Goal: Task Accomplishment & Management: Use online tool/utility

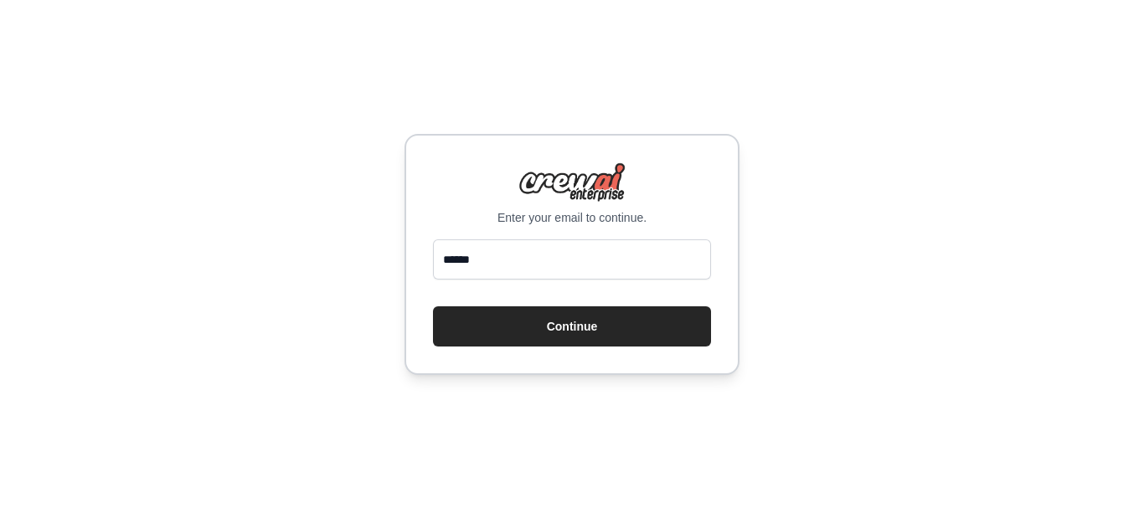
click at [549, 271] on input "******" at bounding box center [572, 260] width 278 height 40
type input "**********"
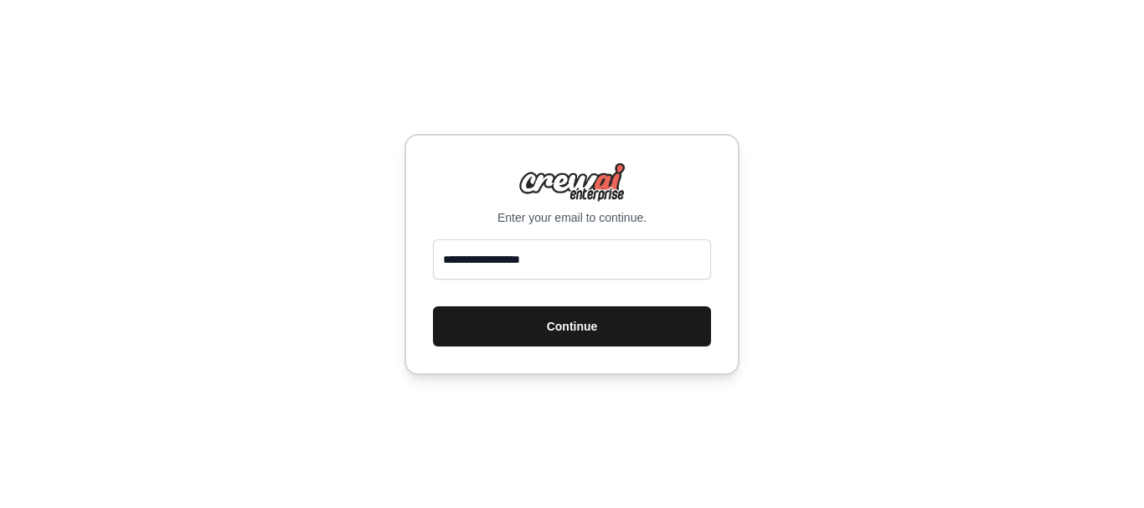
click at [561, 322] on button "Continue" at bounding box center [572, 327] width 278 height 40
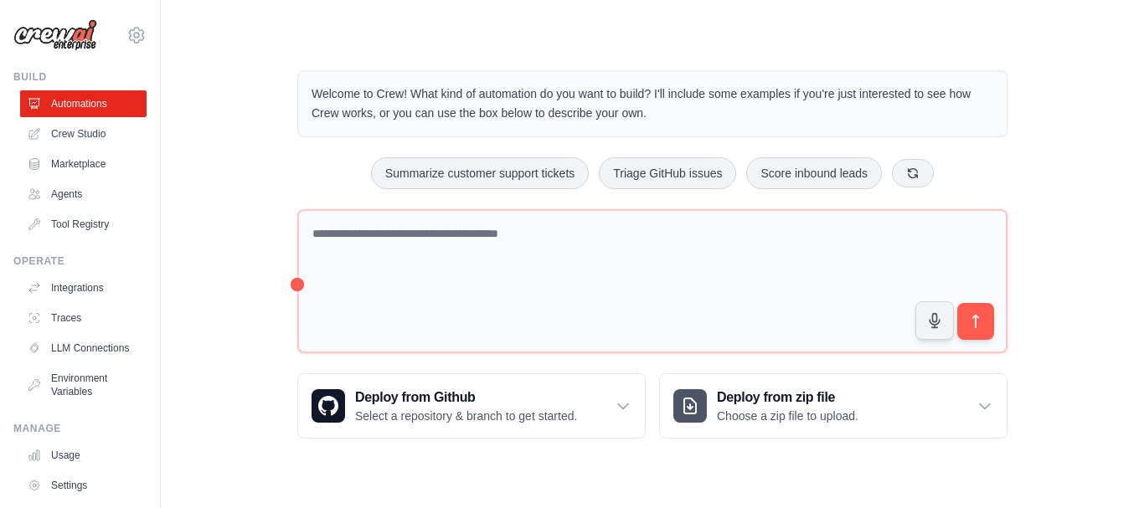
click at [1080, 205] on div "Welcome to Crew! What kind of automation do you want to build? I'll include som…" at bounding box center [653, 255] width 930 height 422
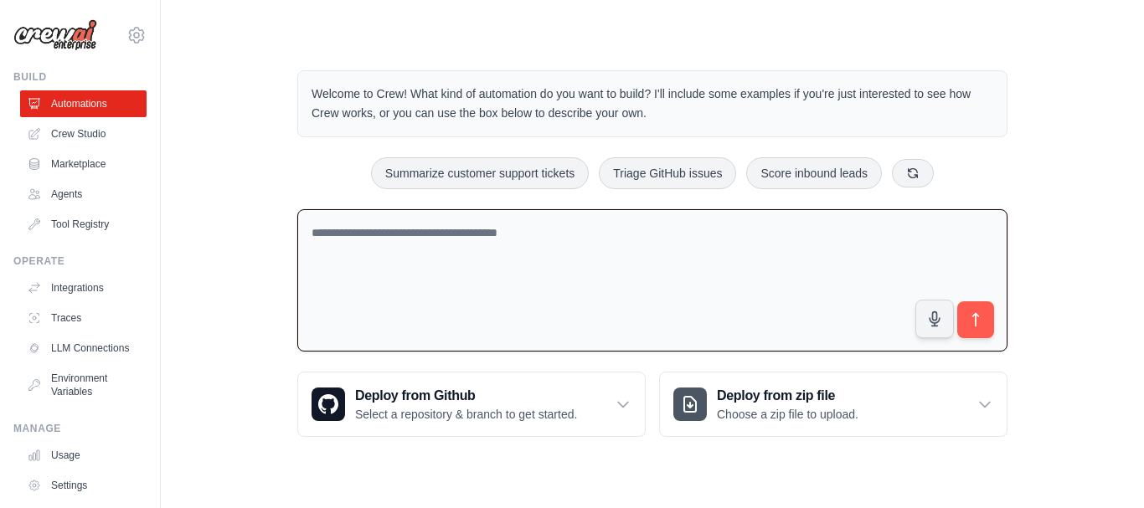
click at [538, 268] on textarea at bounding box center [652, 280] width 710 height 143
click at [213, 339] on div "Welcome to Crew! What kind of automation do you want to build? I'll include som…" at bounding box center [653, 254] width 930 height 420
click at [444, 275] on textarea at bounding box center [652, 280] width 710 height 143
click at [437, 268] on textarea at bounding box center [652, 280] width 710 height 143
click at [492, 238] on textarea "**********" at bounding box center [652, 280] width 710 height 143
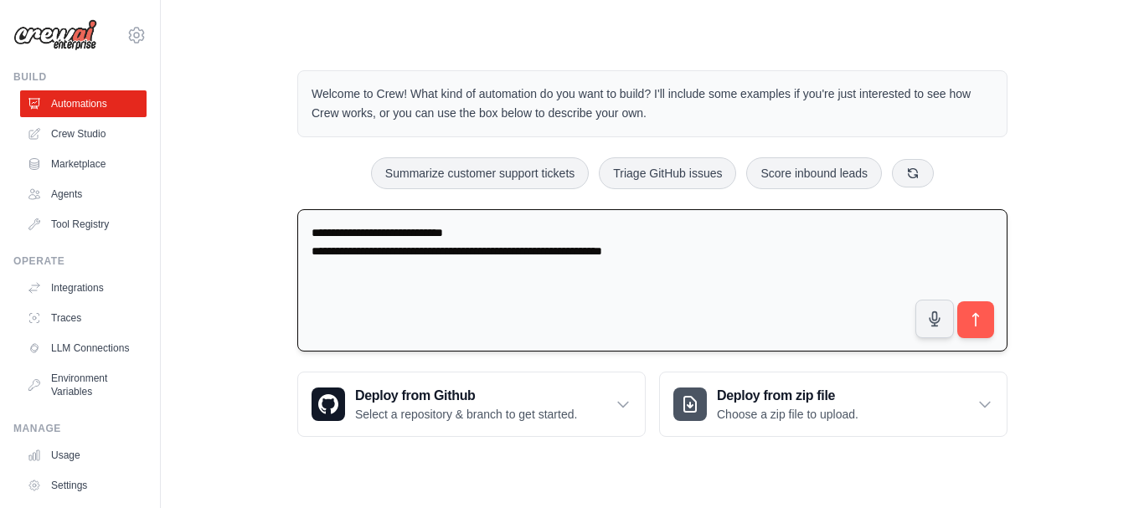
click at [620, 252] on textarea "**********" at bounding box center [652, 280] width 710 height 143
click at [778, 260] on textarea "**********" at bounding box center [652, 280] width 710 height 143
click at [487, 229] on textarea "**********" at bounding box center [652, 280] width 710 height 143
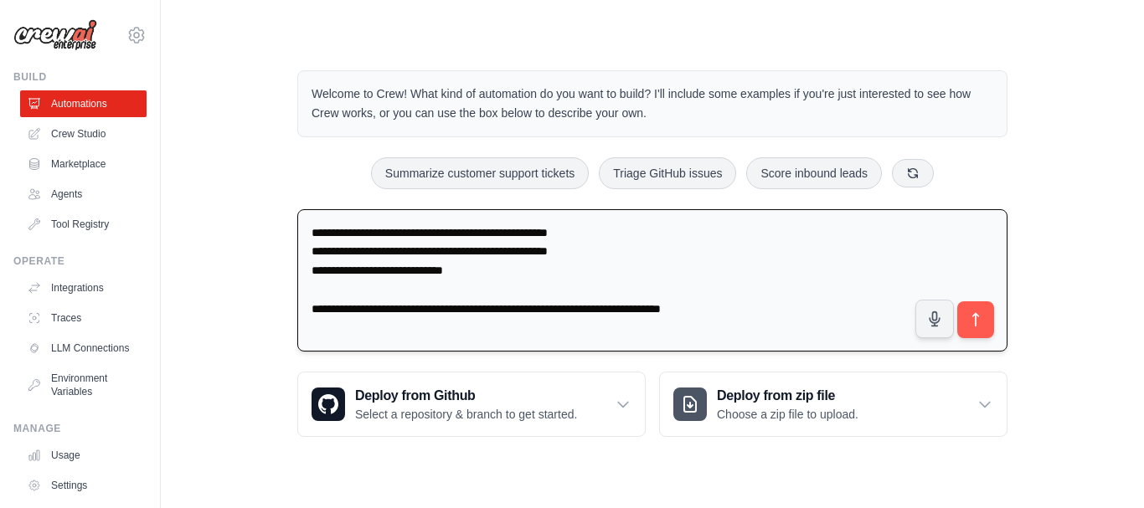
click at [495, 250] on textarea "**********" at bounding box center [652, 280] width 710 height 143
click at [317, 275] on textarea "**********" at bounding box center [652, 280] width 710 height 143
click at [316, 309] on textarea "**********" at bounding box center [652, 280] width 710 height 143
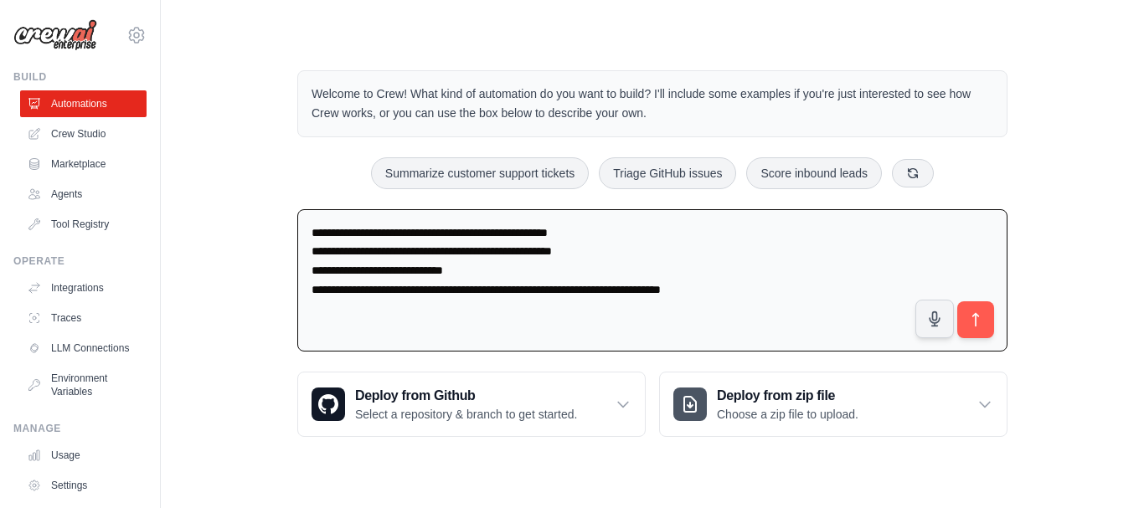
drag, startPoint x: 751, startPoint y: 291, endPoint x: 259, endPoint y: 223, distance: 497.1
click at [259, 223] on div "**********" at bounding box center [653, 254] width 930 height 420
type textarea "**********"
click at [781, 257] on textarea "**********" at bounding box center [652, 280] width 710 height 143
click at [975, 320] on icon "submit" at bounding box center [976, 321] width 18 height 18
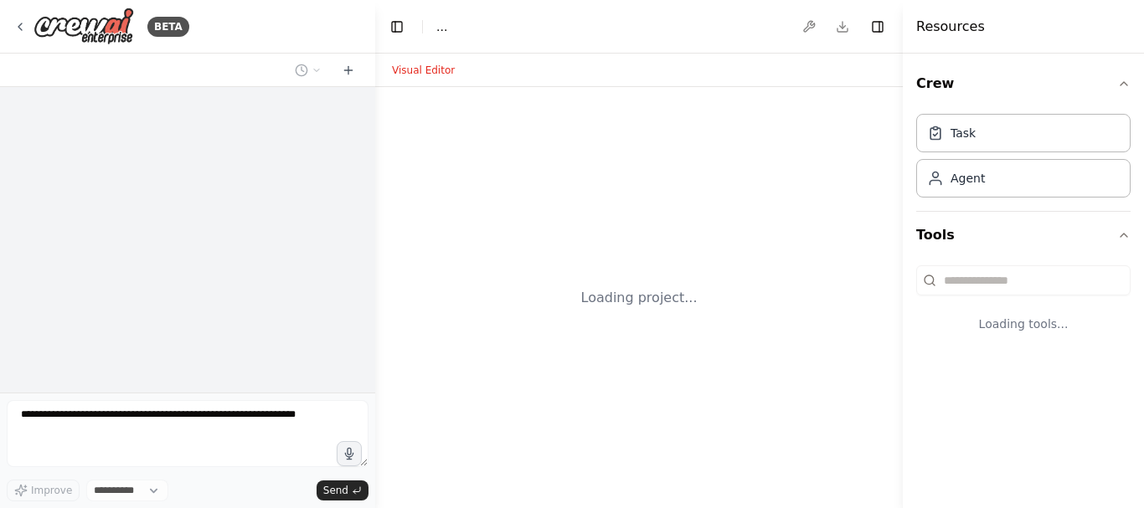
select select "****"
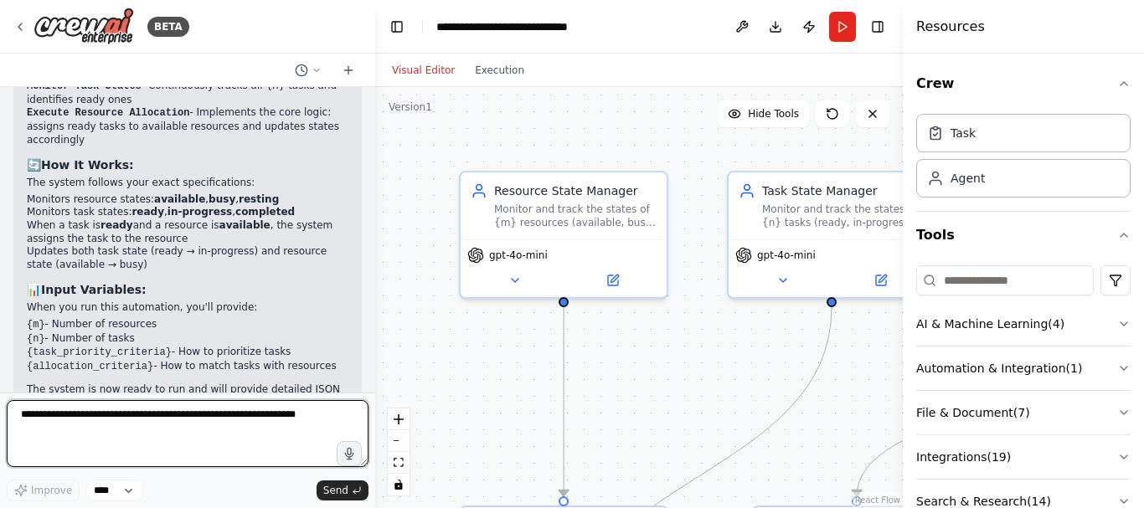
scroll to position [2120, 0]
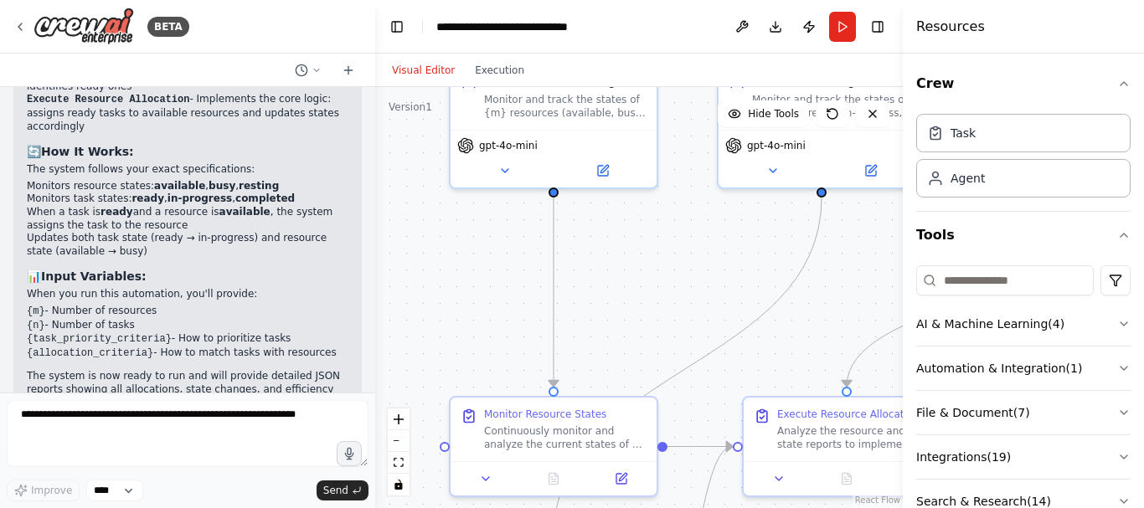
drag, startPoint x: 658, startPoint y: 377, endPoint x: 608, endPoint y: 239, distance: 147.0
click at [634, 261] on div ".deletable-edge-delete-btn { width: 20px; height: 20px; border: 0px solid #ffff…" at bounding box center [639, 297] width 528 height 421
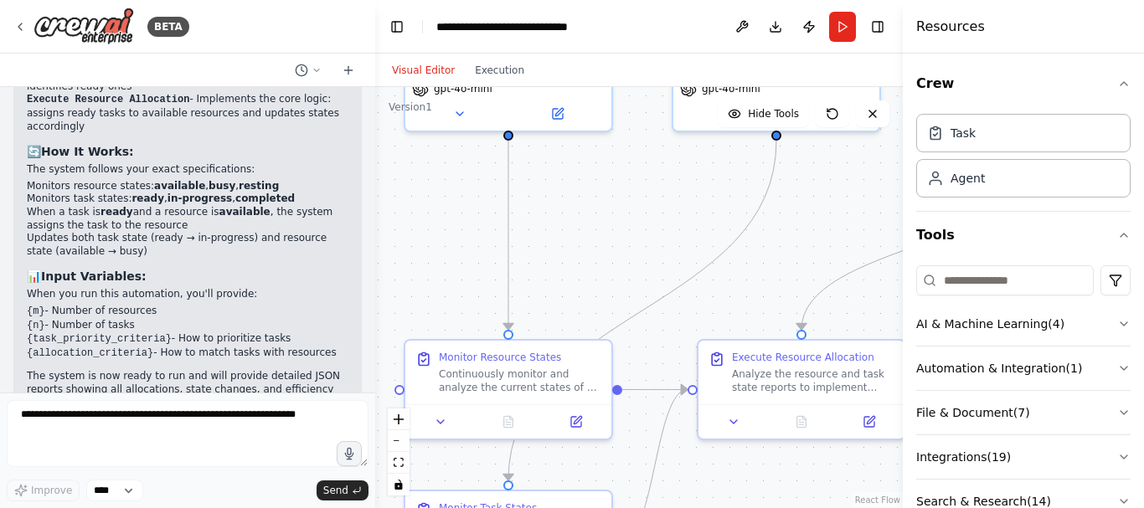
drag, startPoint x: 661, startPoint y: 343, endPoint x: 642, endPoint y: 356, distance: 22.3
click at [630, 294] on div ".deletable-edge-delete-btn { width: 20px; height: 20px; border: 0px solid #ffff…" at bounding box center [639, 297] width 528 height 421
drag, startPoint x: 673, startPoint y: 454, endPoint x: 683, endPoint y: 512, distance: 58.8
click at [683, 508] on html "BETA a resource can have states - available, busy, resting a task can have stat…" at bounding box center [572, 254] width 1144 height 508
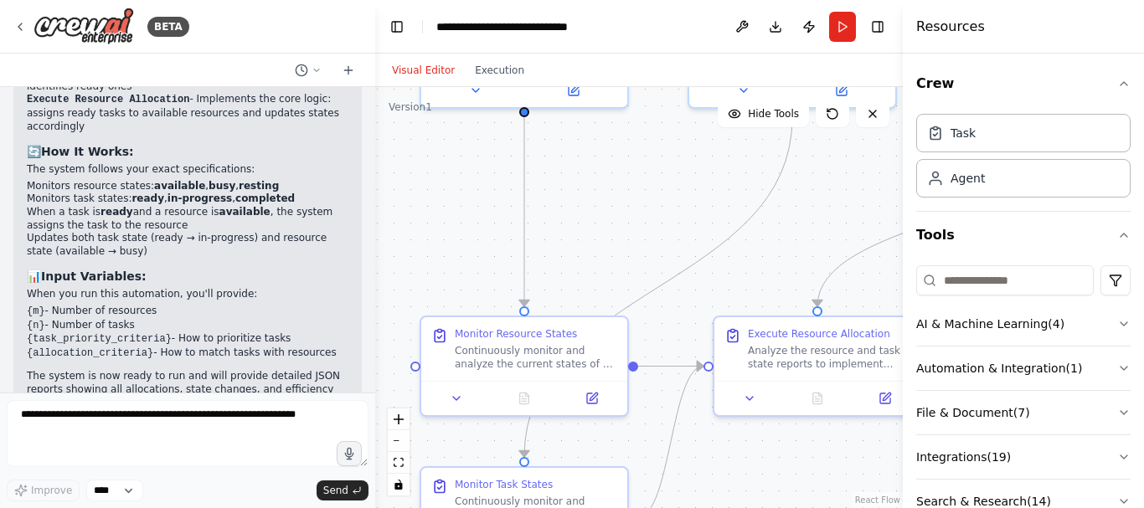
drag, startPoint x: 665, startPoint y: 224, endPoint x: 682, endPoint y: 198, distance: 30.9
click at [682, 198] on div ".deletable-edge-delete-btn { width: 20px; height: 20px; border: 0px solid #ffff…" at bounding box center [639, 297] width 528 height 421
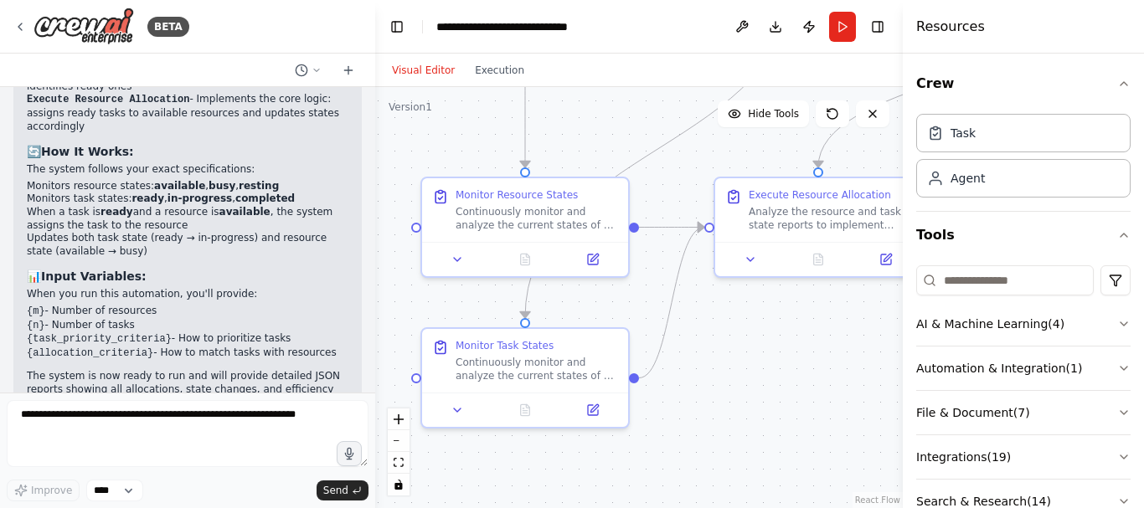
drag, startPoint x: 665, startPoint y: 394, endPoint x: 666, endPoint y: 255, distance: 139.0
click at [666, 255] on div ".deletable-edge-delete-btn { width: 20px; height: 20px; border: 0px solid #ffff…" at bounding box center [639, 297] width 528 height 421
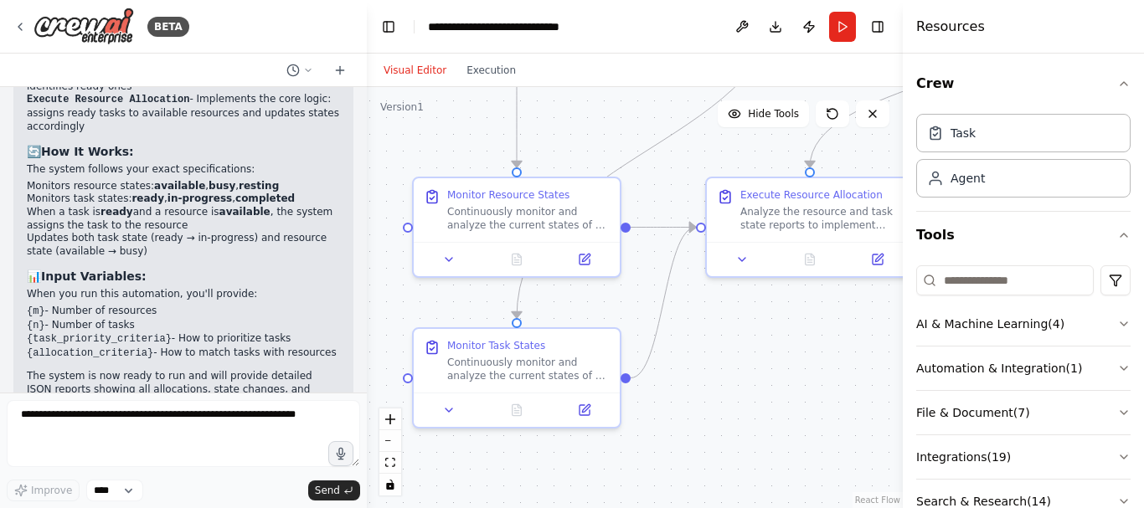
scroll to position [2146, 0]
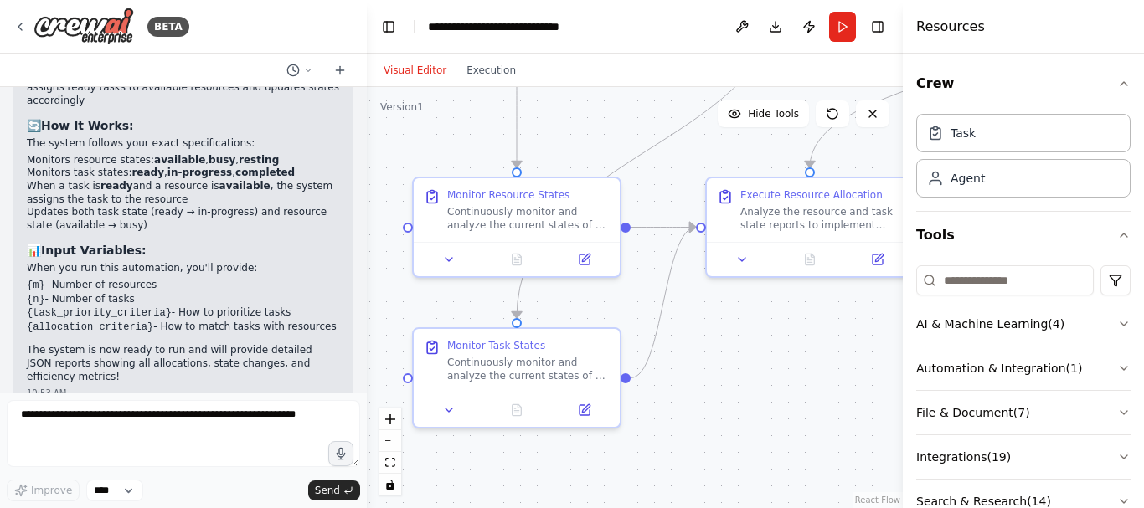
drag, startPoint x: 368, startPoint y: 358, endPoint x: 367, endPoint y: 322, distance: 36.1
click at [367, 322] on div "BETA a resource can have states - available, busy, resting a task can have stat…" at bounding box center [572, 254] width 1144 height 508
click at [482, 73] on button "Execution" at bounding box center [491, 70] width 70 height 20
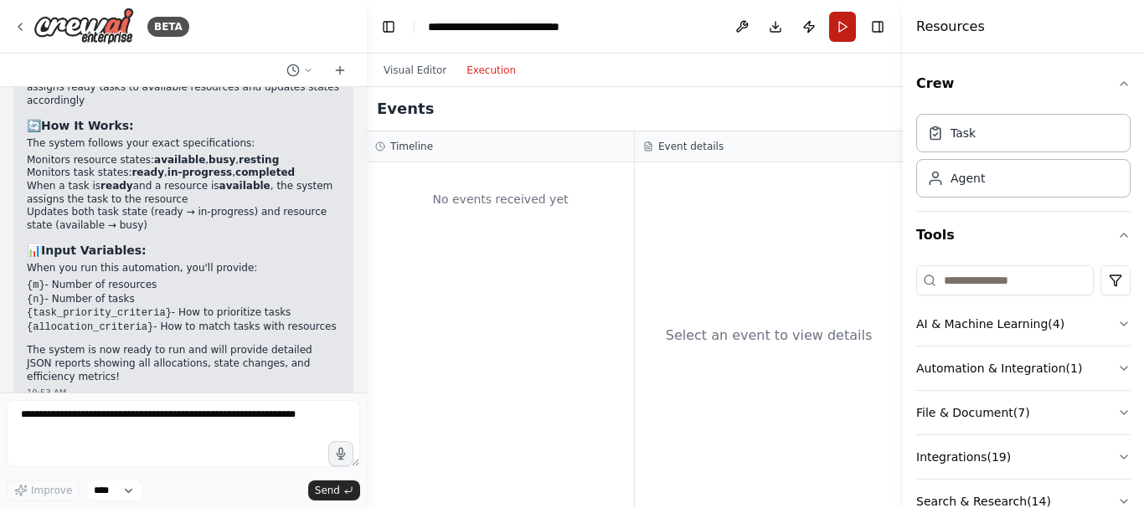
click at [843, 25] on button "Run" at bounding box center [842, 27] width 27 height 30
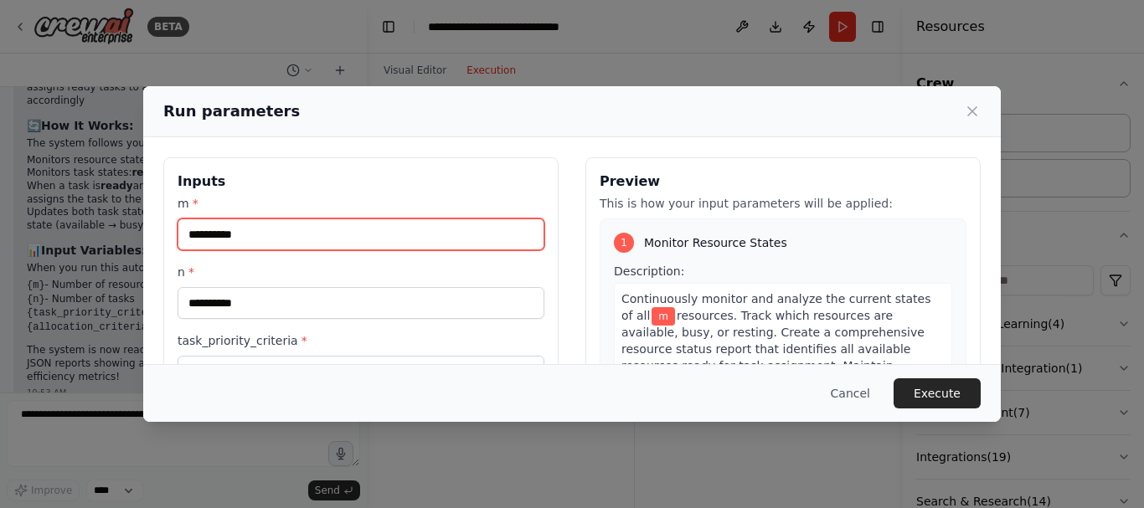
click at [320, 229] on input "m *" at bounding box center [361, 235] width 367 height 32
click at [312, 234] on input "m *" at bounding box center [361, 235] width 367 height 32
type input "*"
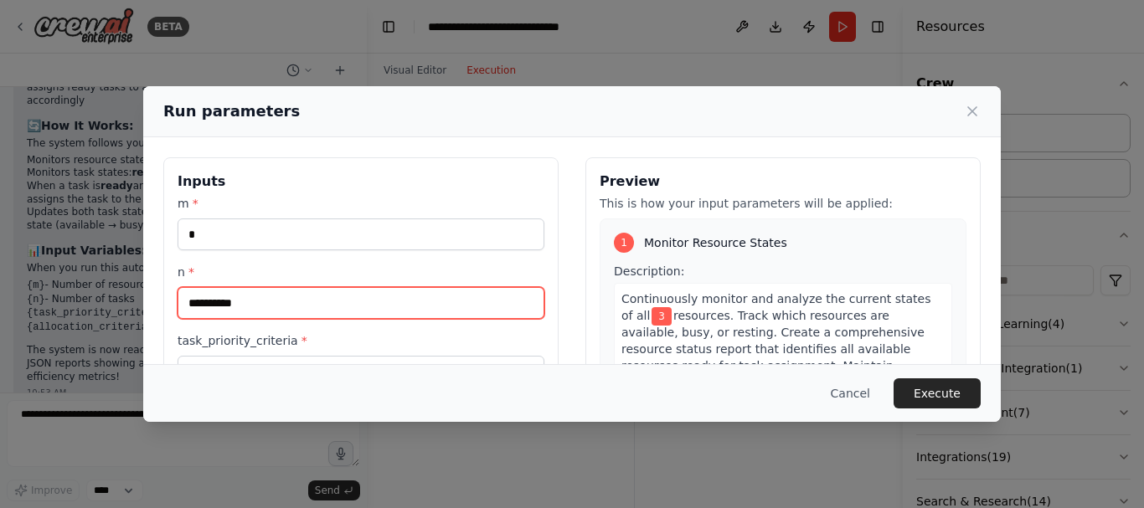
click at [282, 301] on input "n *" at bounding box center [361, 303] width 367 height 32
type input "*"
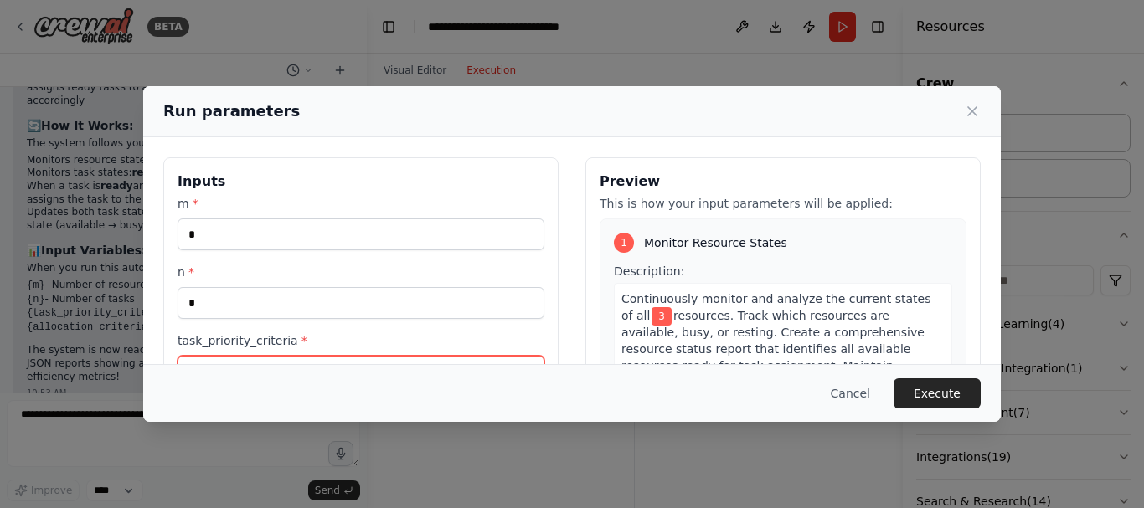
click at [293, 358] on input "task_priority_criteria *" at bounding box center [361, 372] width 367 height 32
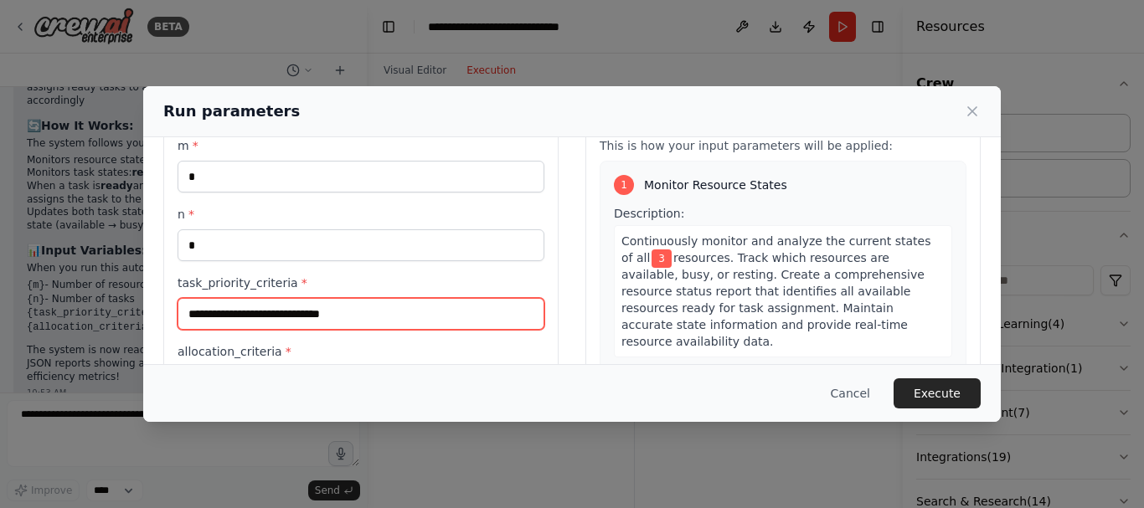
scroll to position [59, 0]
click at [381, 310] on input "task_priority_criteria *" at bounding box center [361, 312] width 367 height 32
type input "*"
type input "**********"
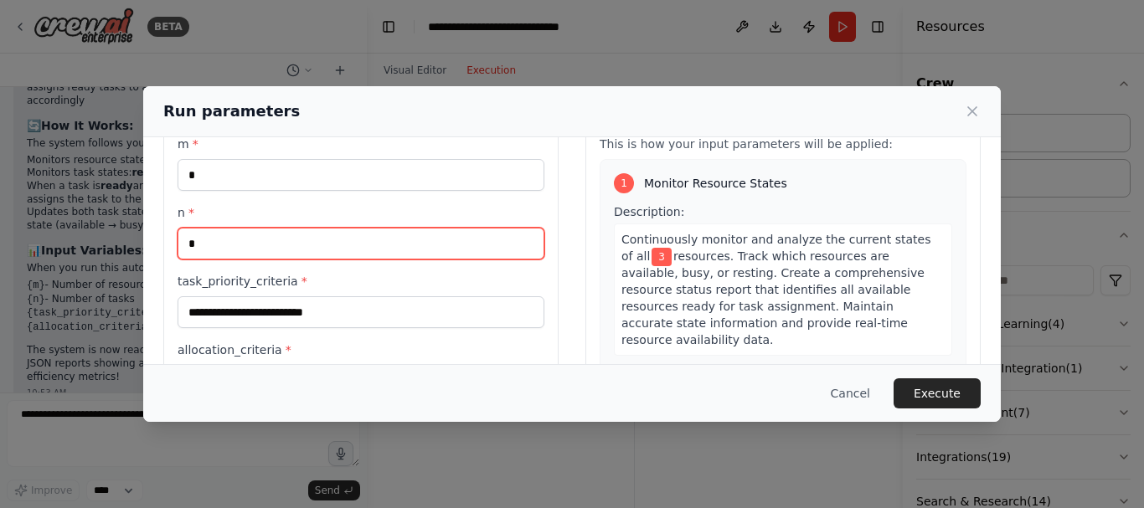
click at [205, 242] on input "*" at bounding box center [361, 244] width 367 height 32
type input "*"
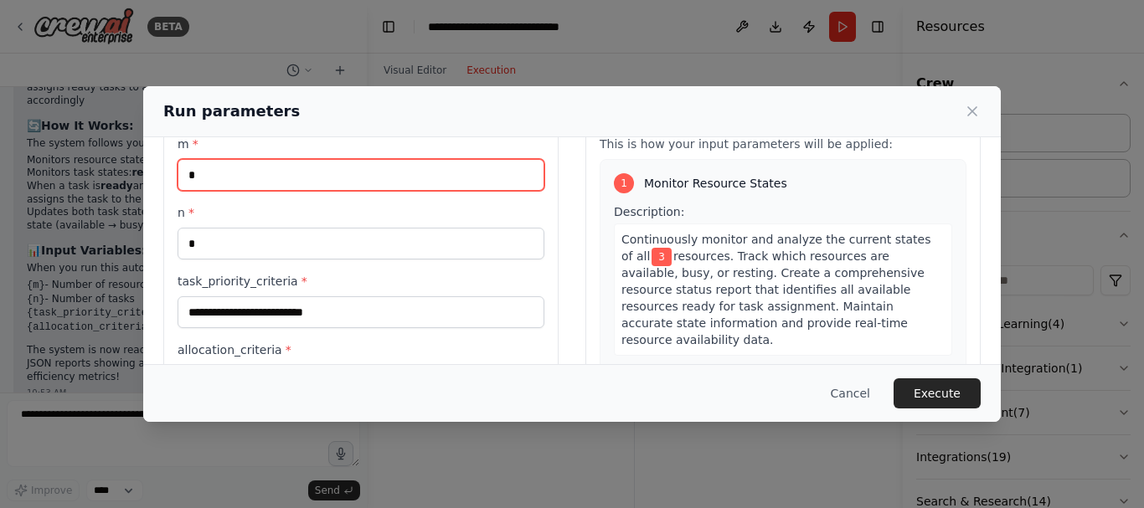
click at [203, 183] on input "*" at bounding box center [361, 175] width 367 height 32
type input "*"
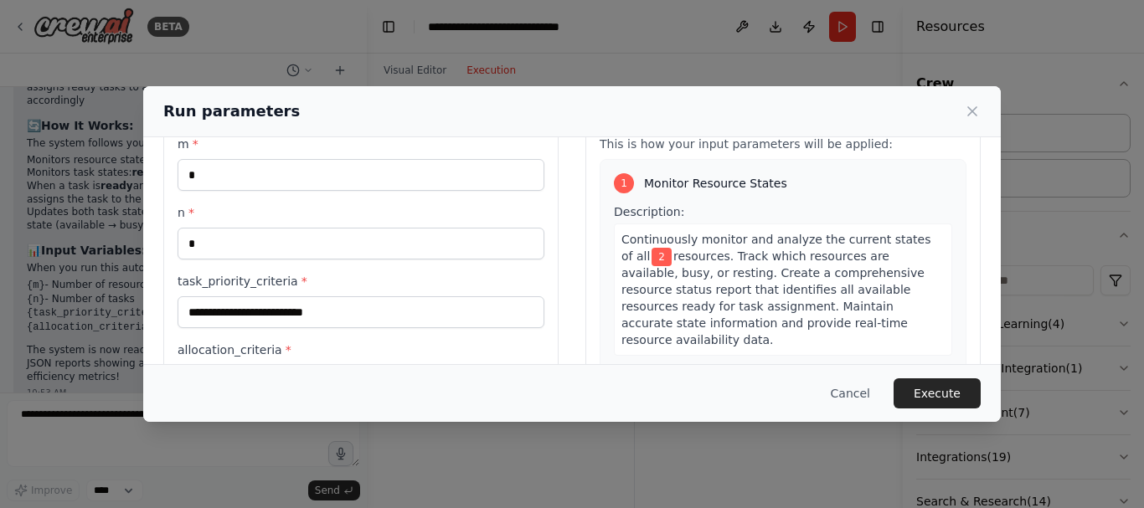
click at [286, 364] on div "Cancel Execute" at bounding box center [572, 393] width 858 height 58
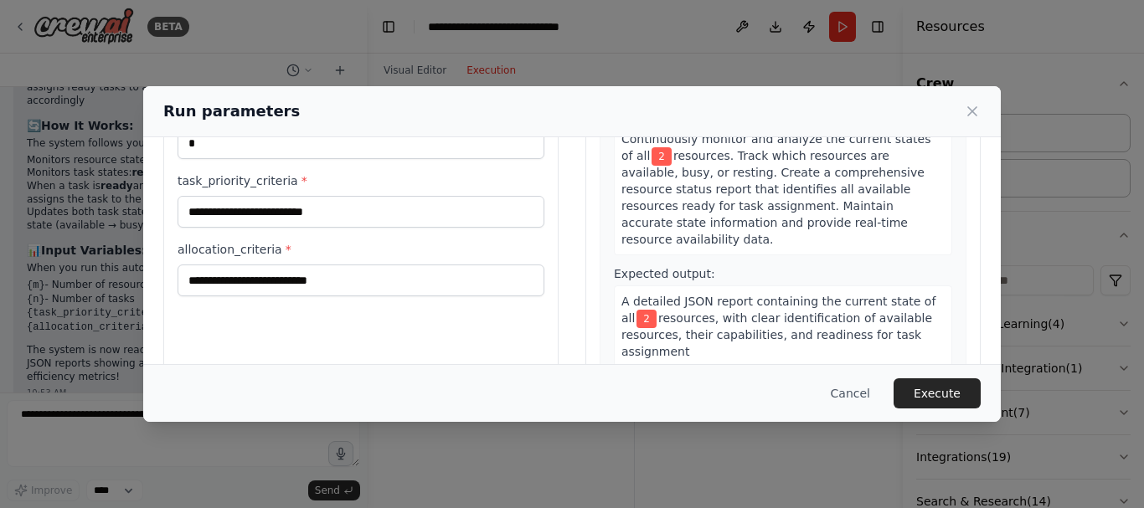
scroll to position [162, 0]
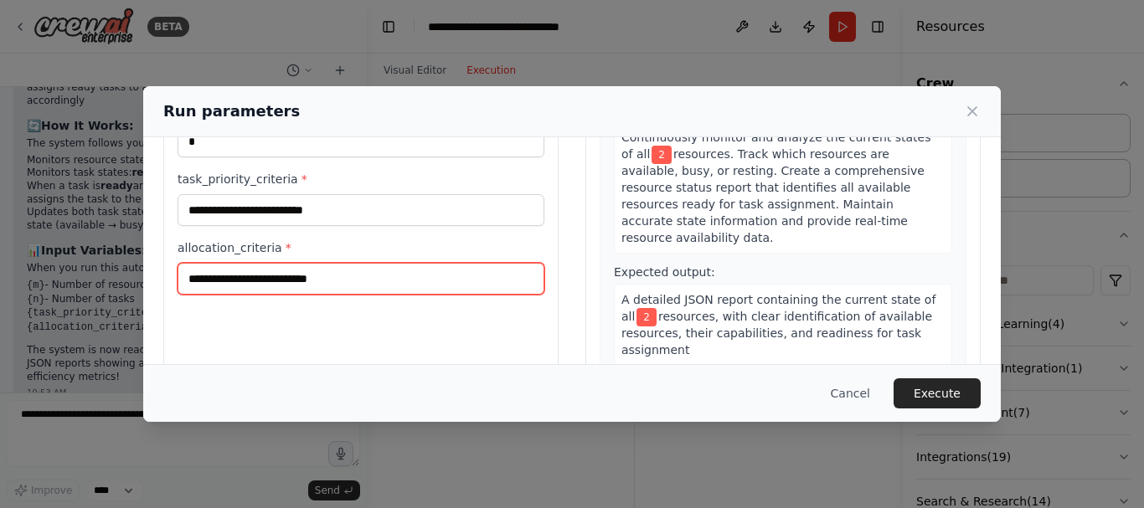
click at [346, 278] on input "allocation_criteria *" at bounding box center [361, 279] width 367 height 32
type input "**********"
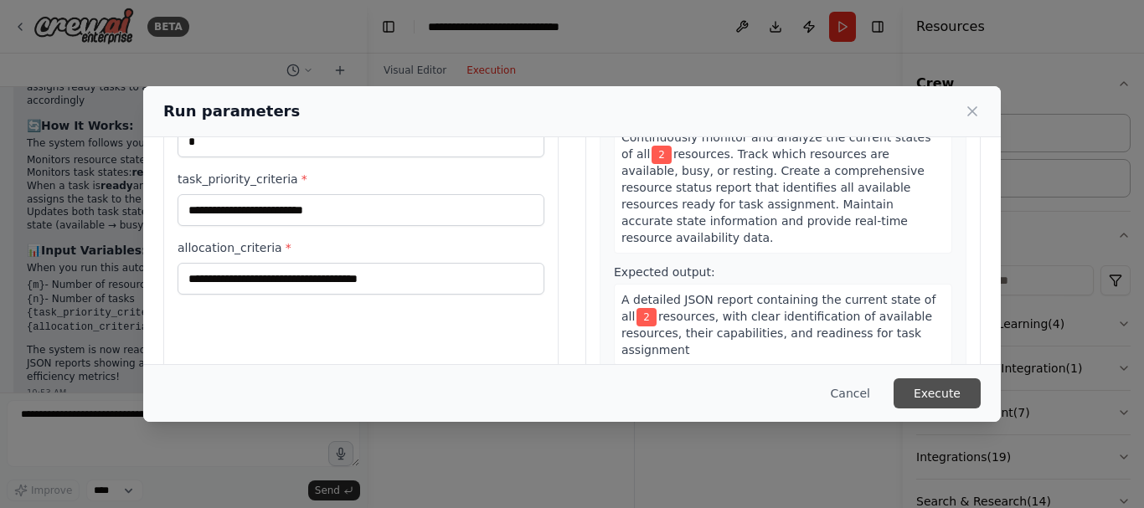
click at [940, 393] on button "Execute" at bounding box center [937, 394] width 87 height 30
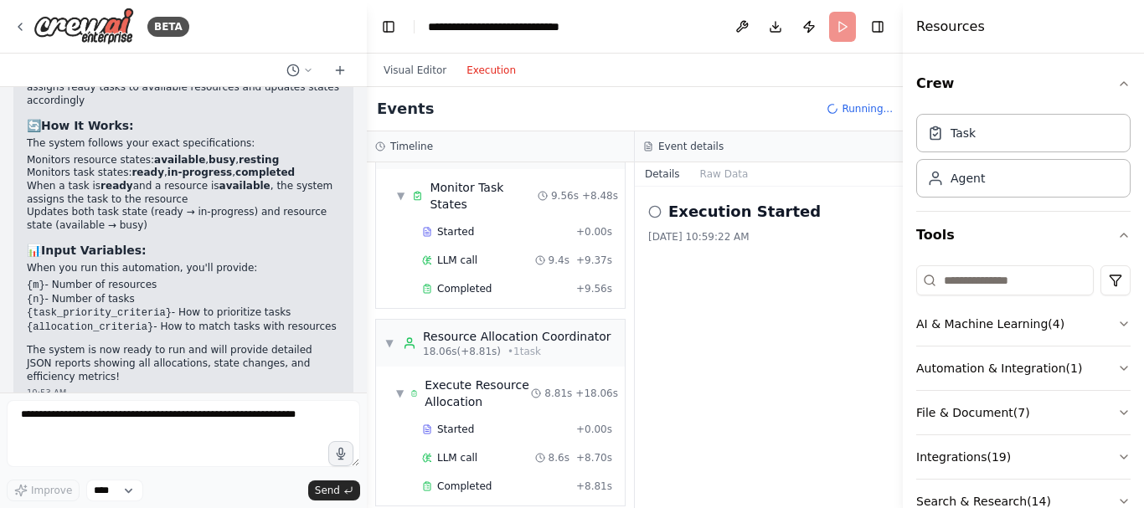
scroll to position [292, 0]
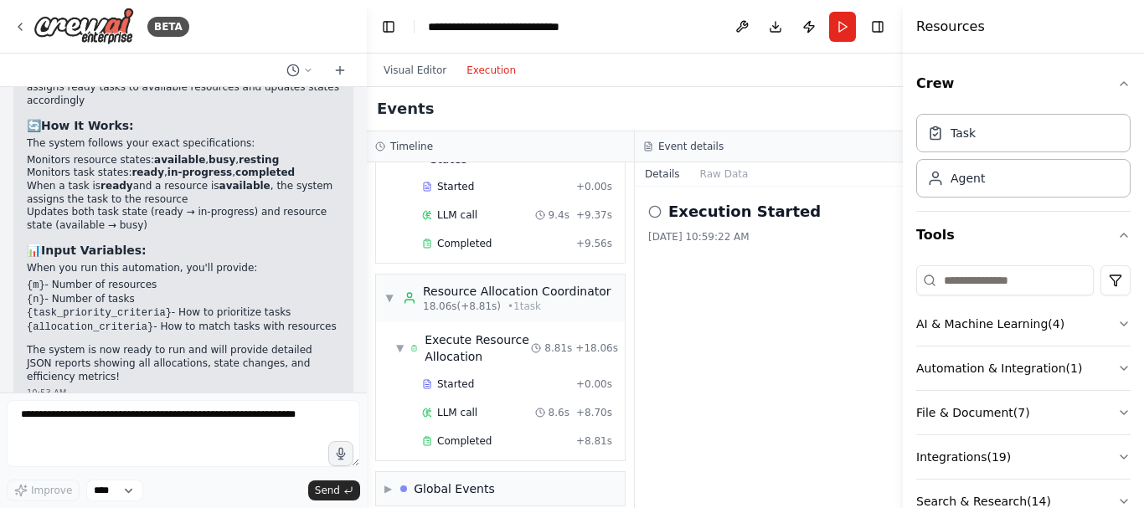
click at [709, 330] on div "Execution Started 8/11/2025, 10:59:22 AM" at bounding box center [769, 348] width 268 height 322
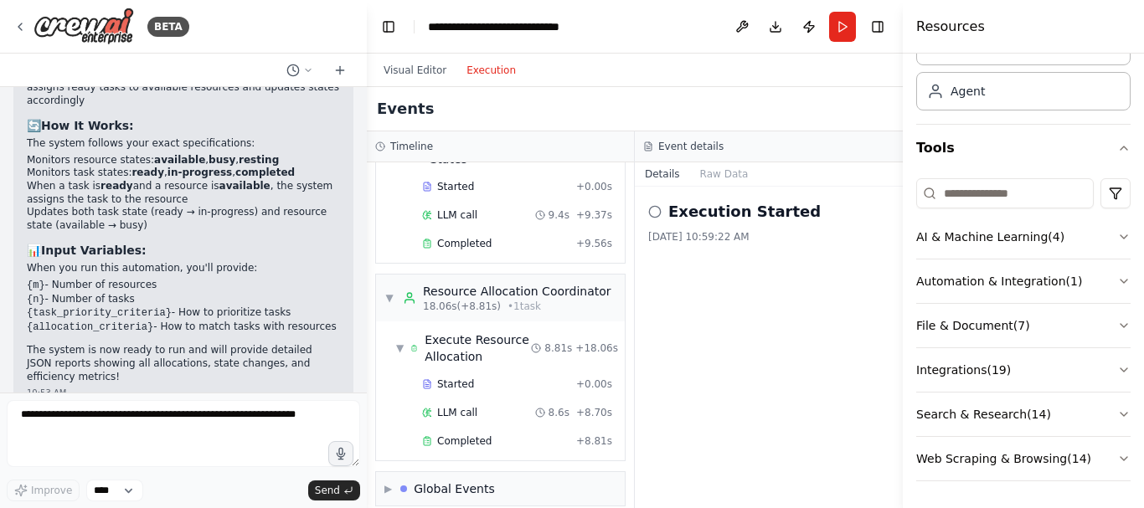
click at [659, 171] on button "Details" at bounding box center [662, 173] width 55 height 23
click at [659, 178] on button "Details" at bounding box center [662, 173] width 55 height 23
click at [719, 177] on button "Raw Data" at bounding box center [724, 173] width 69 height 23
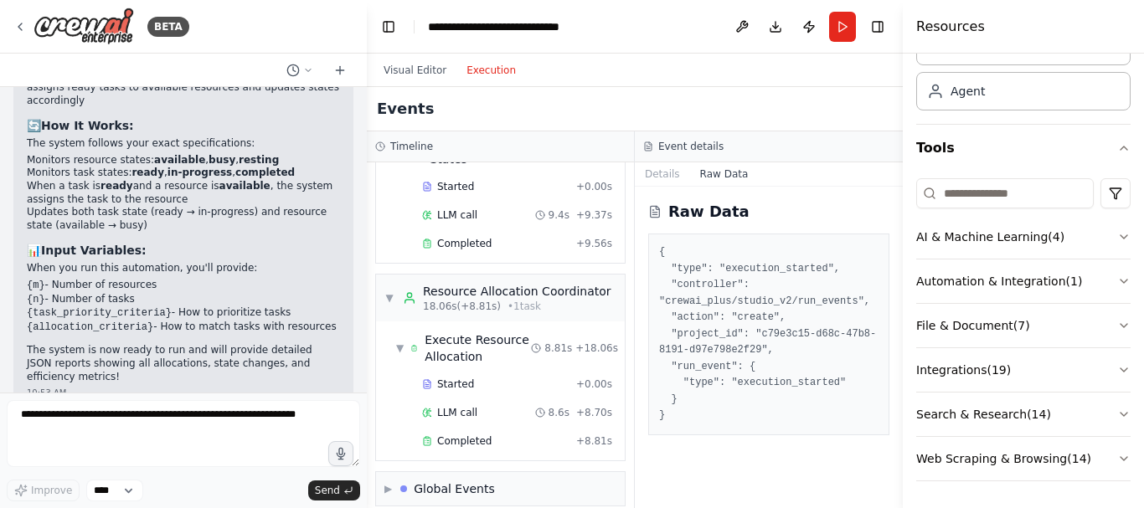
scroll to position [0, 0]
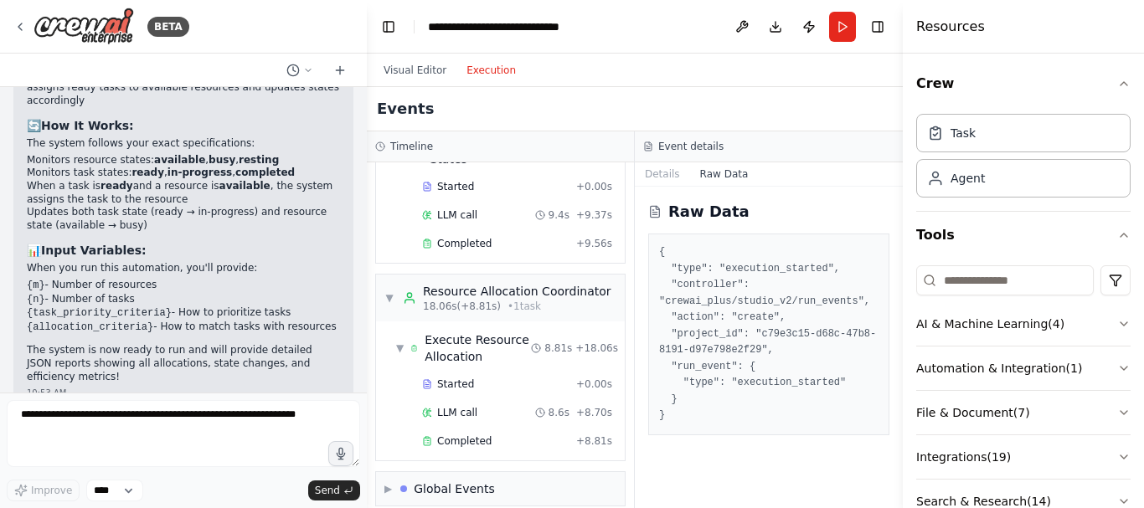
click at [611, 92] on div "Events" at bounding box center [635, 109] width 536 height 44
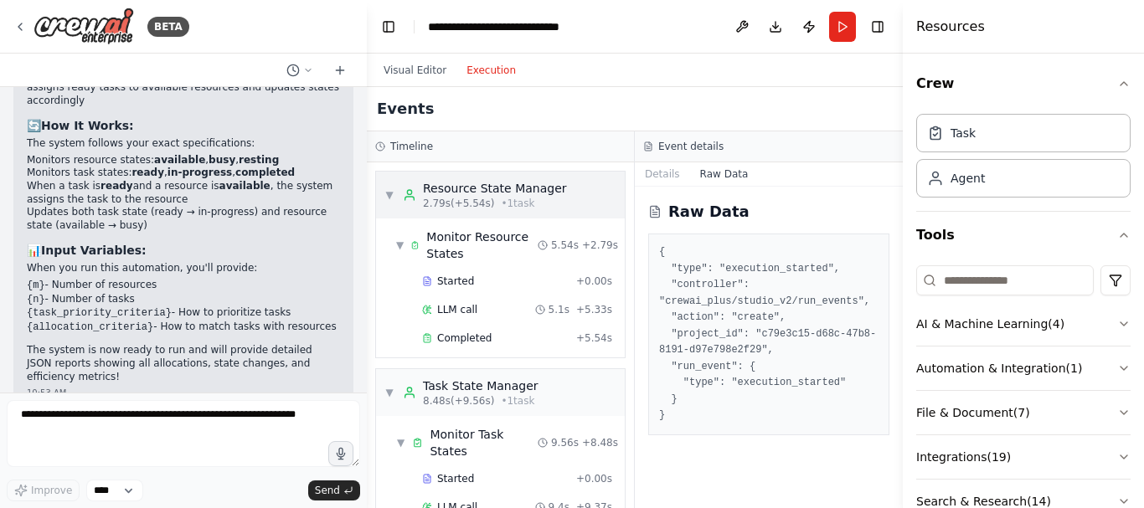
click at [386, 196] on span "▼" at bounding box center [389, 194] width 10 height 13
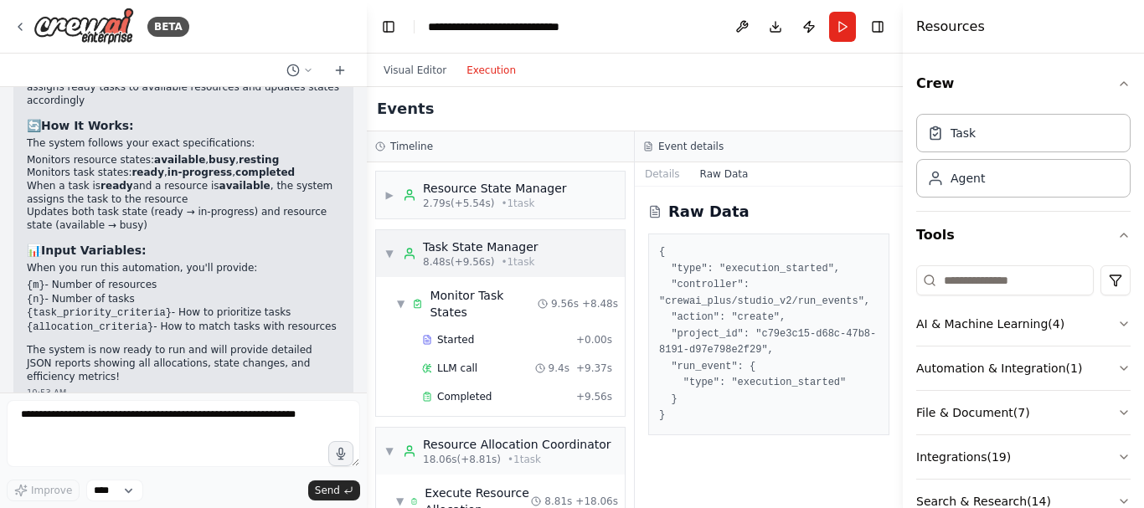
click at [388, 254] on span "▼" at bounding box center [389, 253] width 10 height 13
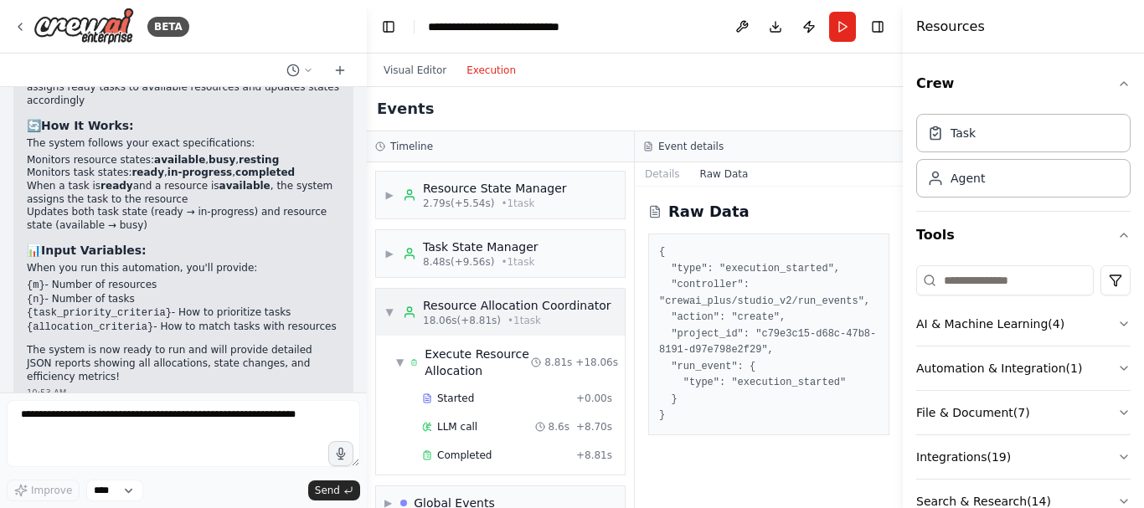
click at [386, 312] on span "▼" at bounding box center [389, 312] width 10 height 13
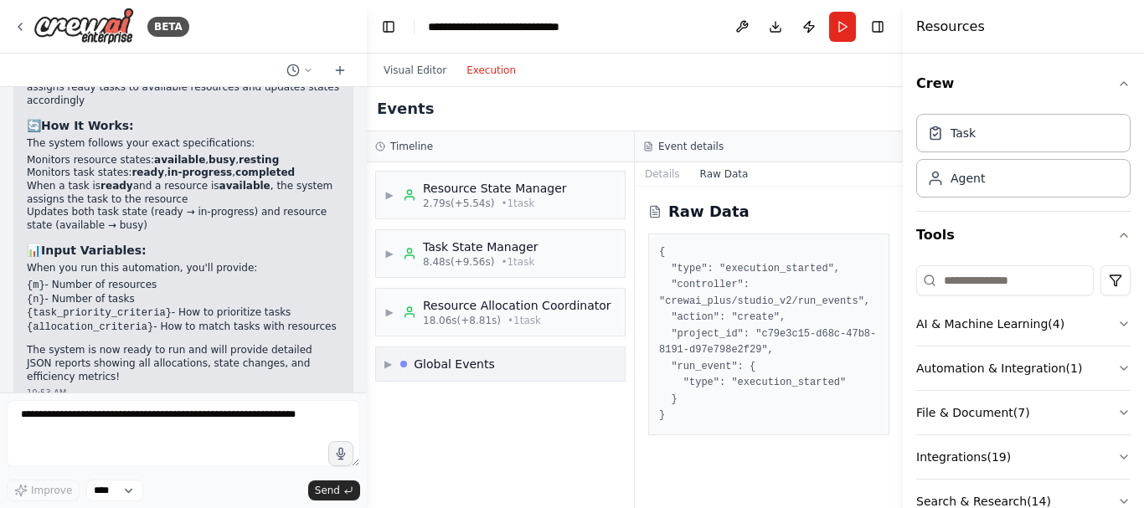
click at [388, 366] on span "▶" at bounding box center [388, 364] width 8 height 13
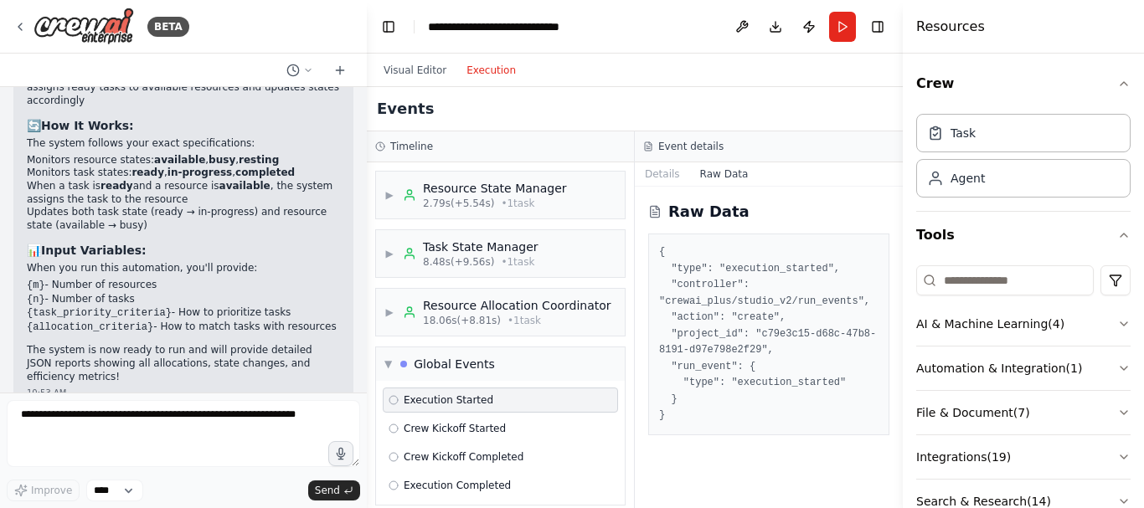
scroll to position [16, 0]
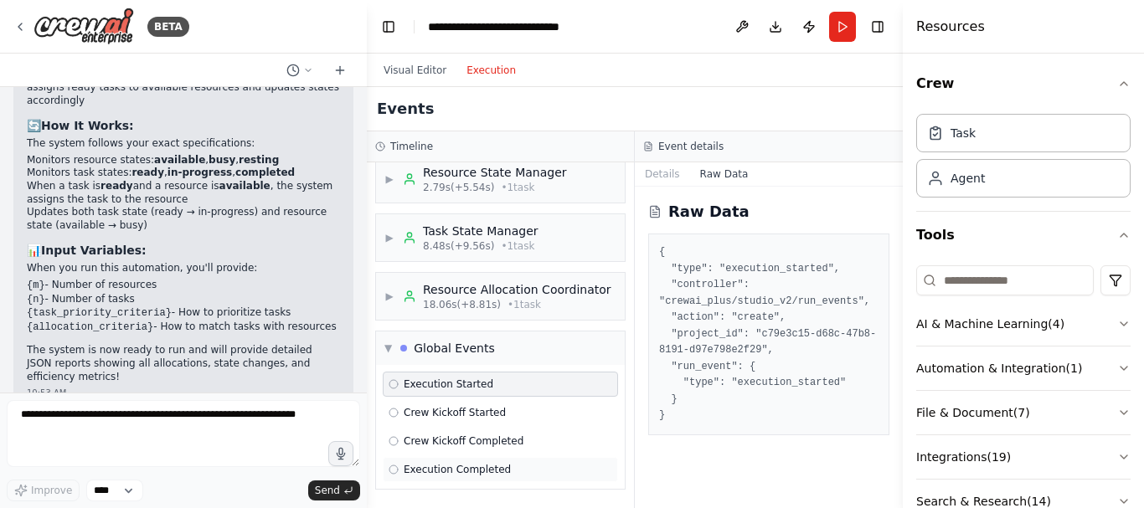
click at [497, 472] on span "Execution Completed" at bounding box center [457, 469] width 107 height 13
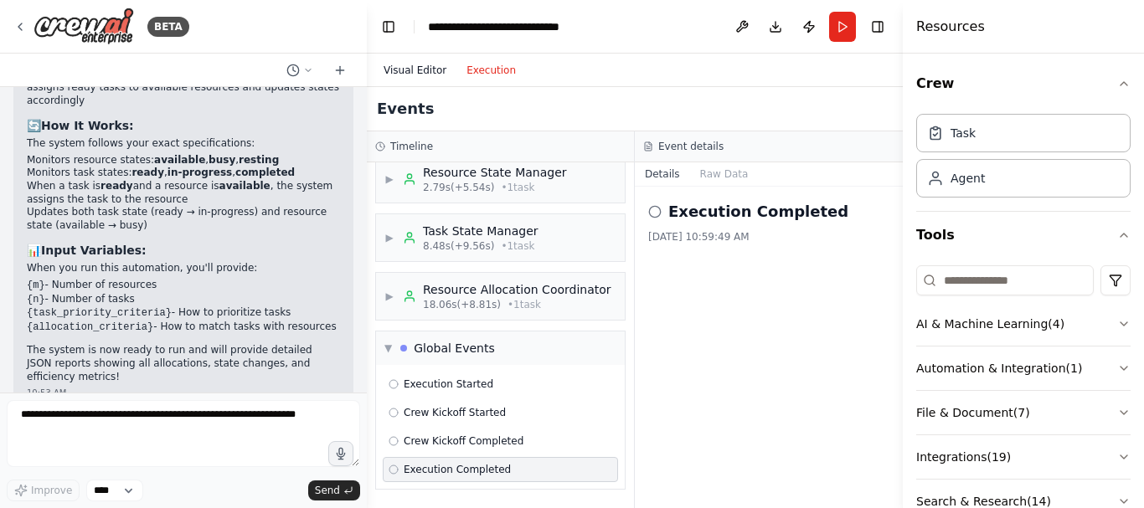
click at [424, 69] on button "Visual Editor" at bounding box center [415, 70] width 83 height 20
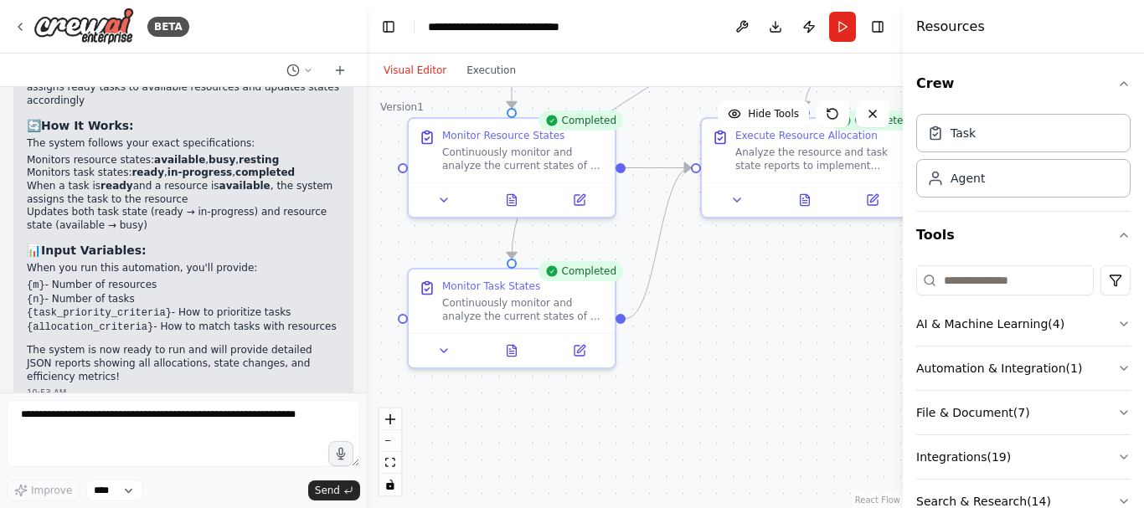
drag, startPoint x: 765, startPoint y: 374, endPoint x: 760, endPoint y: 314, distance: 59.7
click at [760, 314] on div ".deletable-edge-delete-btn { width: 20px; height: 20px; border: 0px solid #ffff…" at bounding box center [635, 297] width 536 height 421
click at [775, 27] on button "Download" at bounding box center [775, 27] width 27 height 30
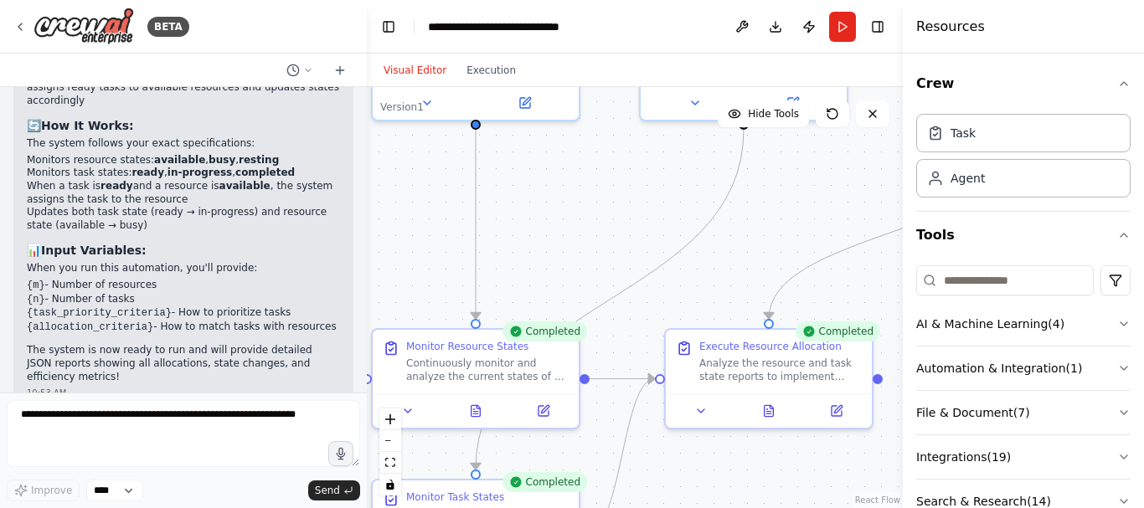
drag, startPoint x: 698, startPoint y: 257, endPoint x: 662, endPoint y: 468, distance: 214.1
click at [662, 468] on div ".deletable-edge-delete-btn { width: 20px; height: 20px; border: 0px solid #ffff…" at bounding box center [635, 297] width 536 height 421
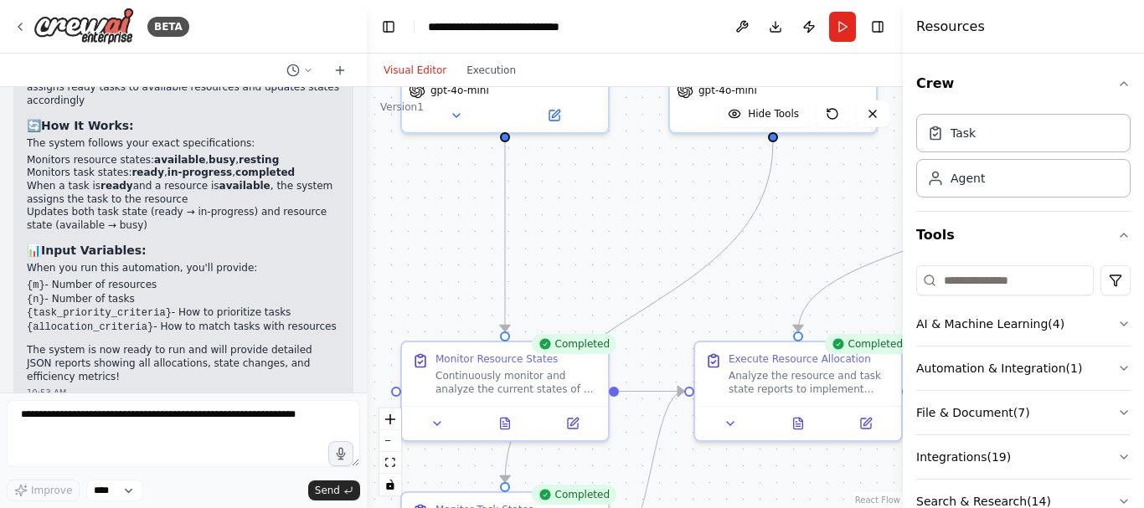
drag, startPoint x: 638, startPoint y: 183, endPoint x: 667, endPoint y: 196, distance: 31.9
click at [667, 196] on div ".deletable-edge-delete-btn { width: 20px; height: 20px; border: 0px solid #ffff…" at bounding box center [635, 297] width 536 height 421
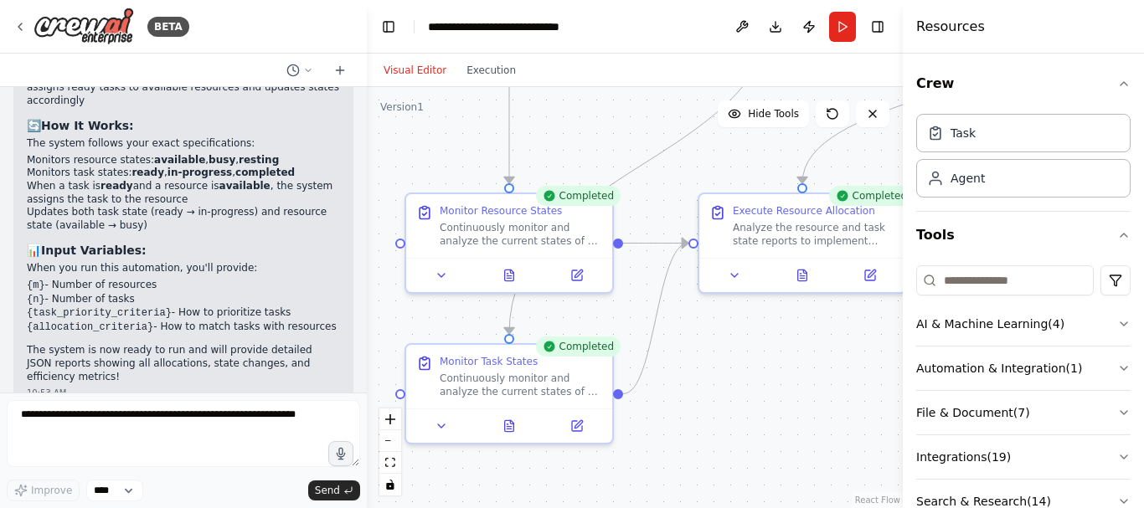
drag, startPoint x: 685, startPoint y: 430, endPoint x: 689, endPoint y: 282, distance: 148.3
click at [689, 282] on div ".deletable-edge-delete-btn { width: 20px; height: 20px; border: 0px solid #ffff…" at bounding box center [635, 297] width 536 height 421
click at [802, 275] on icon at bounding box center [802, 275] width 4 height 0
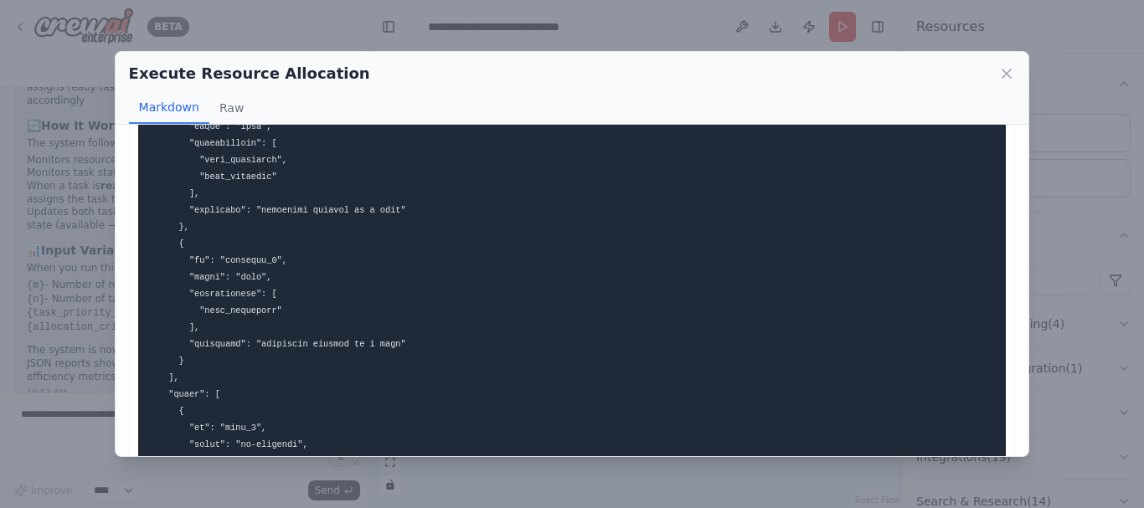
scroll to position [158, 0]
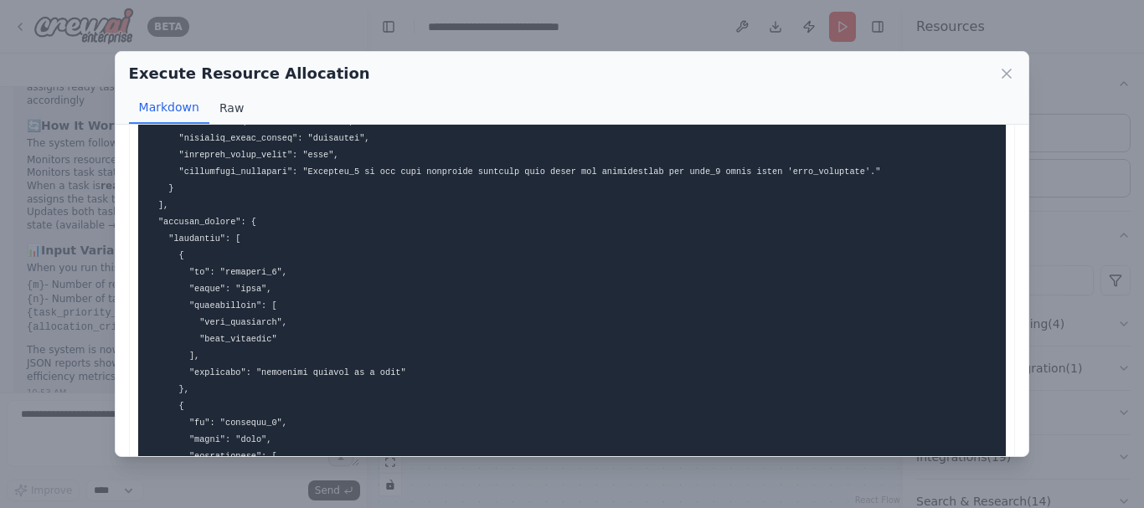
click at [224, 108] on button "Raw" at bounding box center [231, 108] width 44 height 32
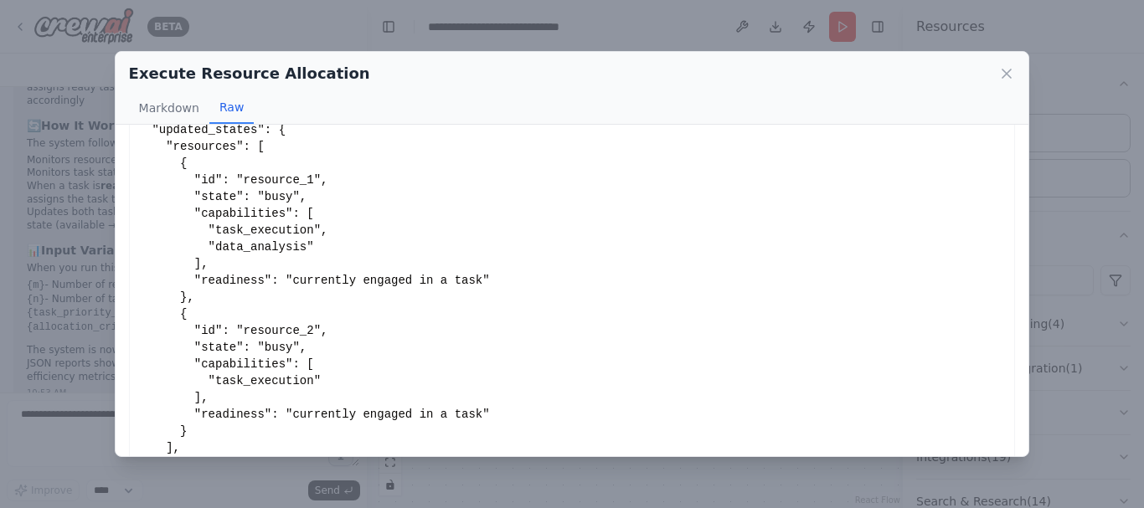
scroll to position [399, 0]
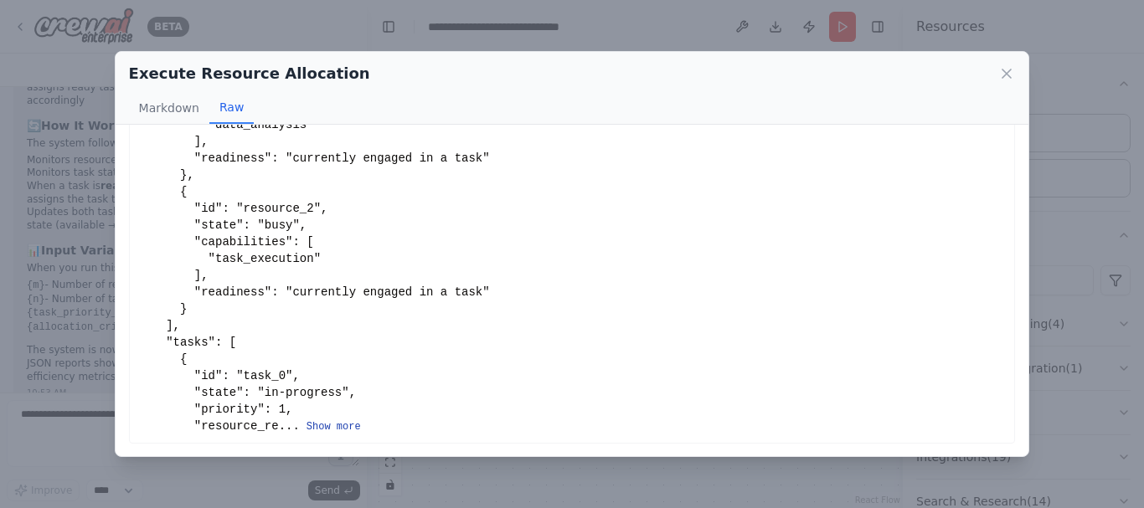
click at [328, 426] on button "Show more" at bounding box center [334, 426] width 54 height 13
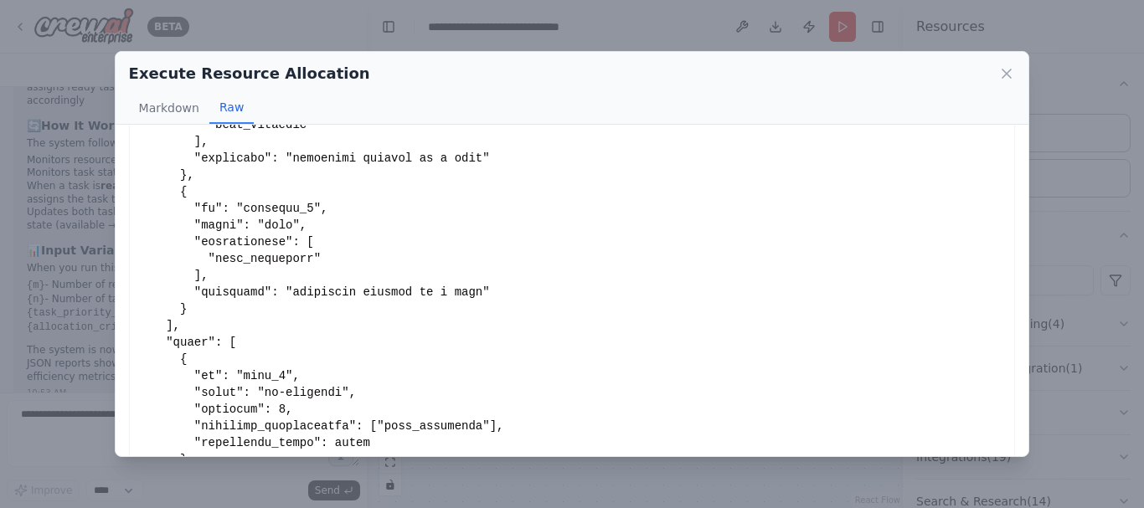
scroll to position [885, 0]
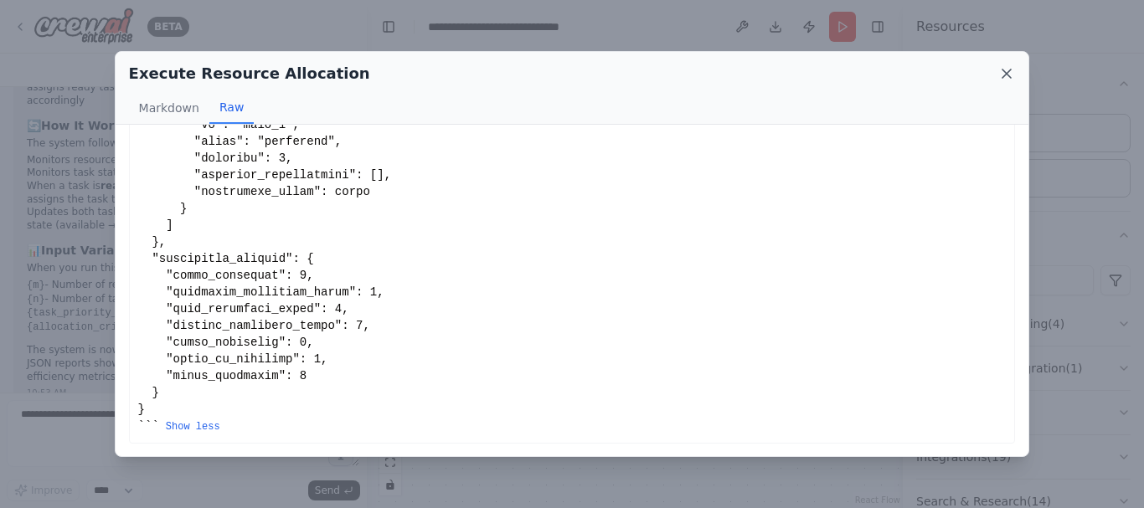
click at [1002, 72] on icon at bounding box center [1006, 73] width 17 height 17
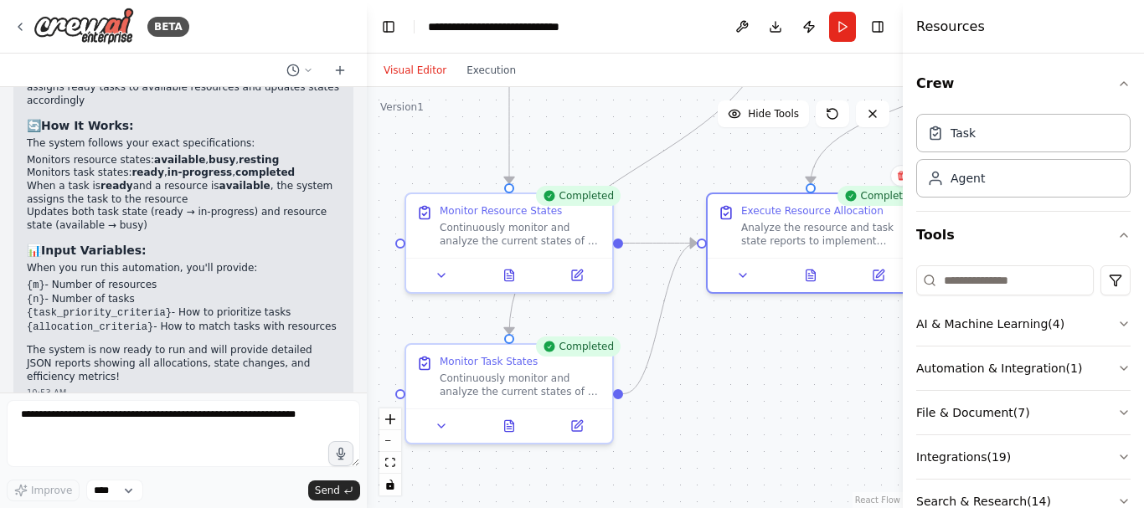
click at [673, 65] on div "Visual Editor Execution" at bounding box center [635, 70] width 536 height 33
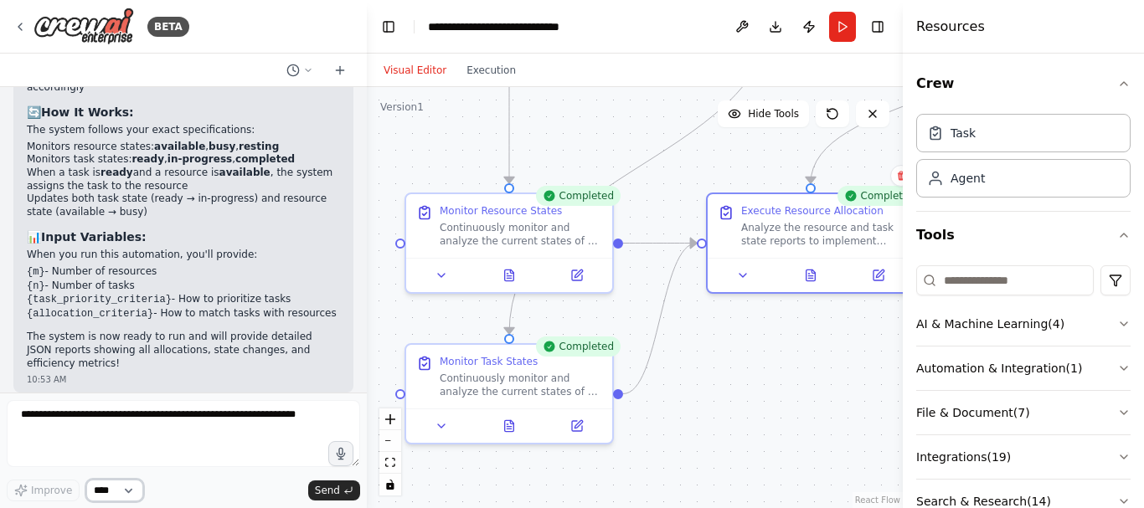
click at [132, 488] on select "****" at bounding box center [114, 491] width 57 height 22
click at [309, 70] on icon at bounding box center [308, 70] width 10 height 10
click at [196, 106] on span "1. a resource can have states - available, busy, resting 2. a task can have sta…" at bounding box center [227, 104] width 109 height 13
click at [502, 65] on button "Execution" at bounding box center [491, 70] width 70 height 20
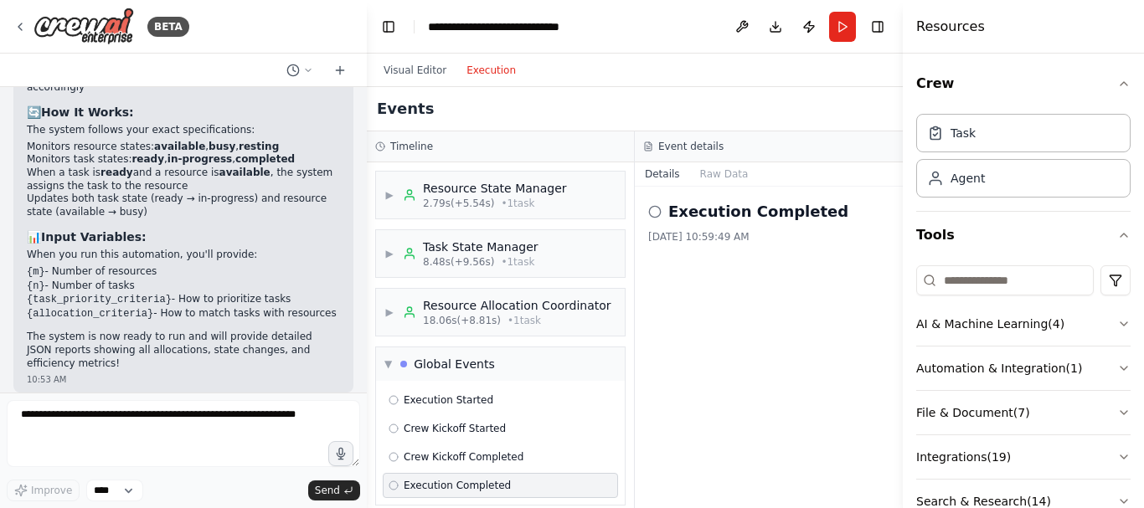
scroll to position [16, 0]
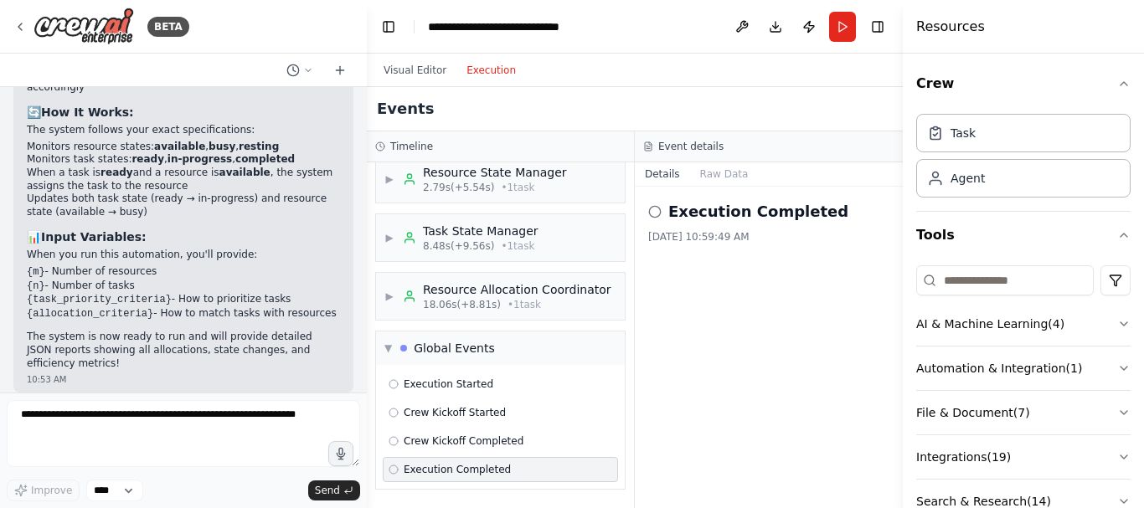
click at [641, 475] on div "Execution Completed 8/11/2025, 10:59:49 AM" at bounding box center [769, 348] width 268 height 322
click at [502, 440] on span "Crew Kickoff Completed" at bounding box center [464, 441] width 120 height 13
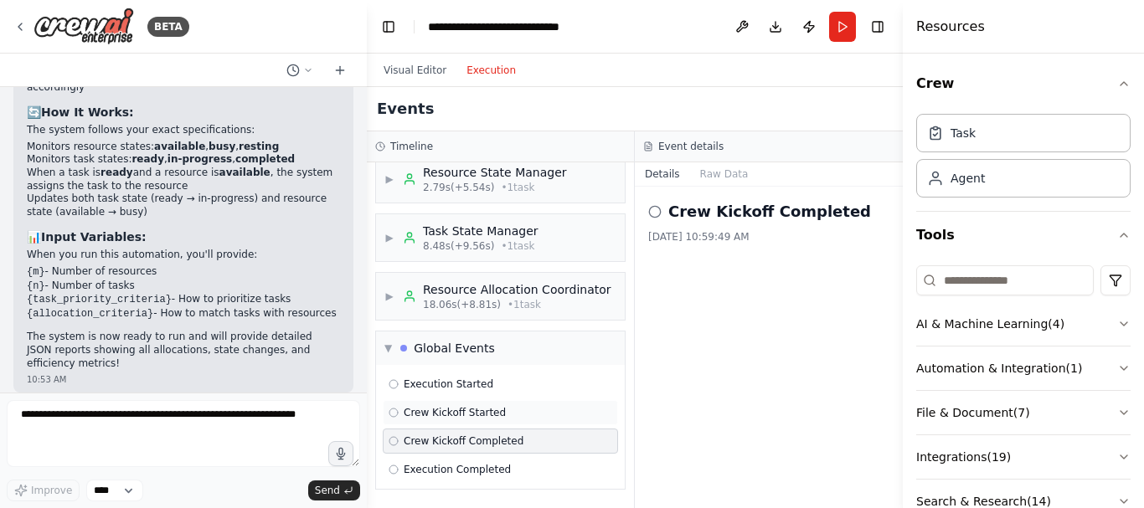
click at [476, 410] on span "Crew Kickoff Started" at bounding box center [455, 412] width 102 height 13
click at [735, 173] on button "Raw Data" at bounding box center [724, 173] width 69 height 23
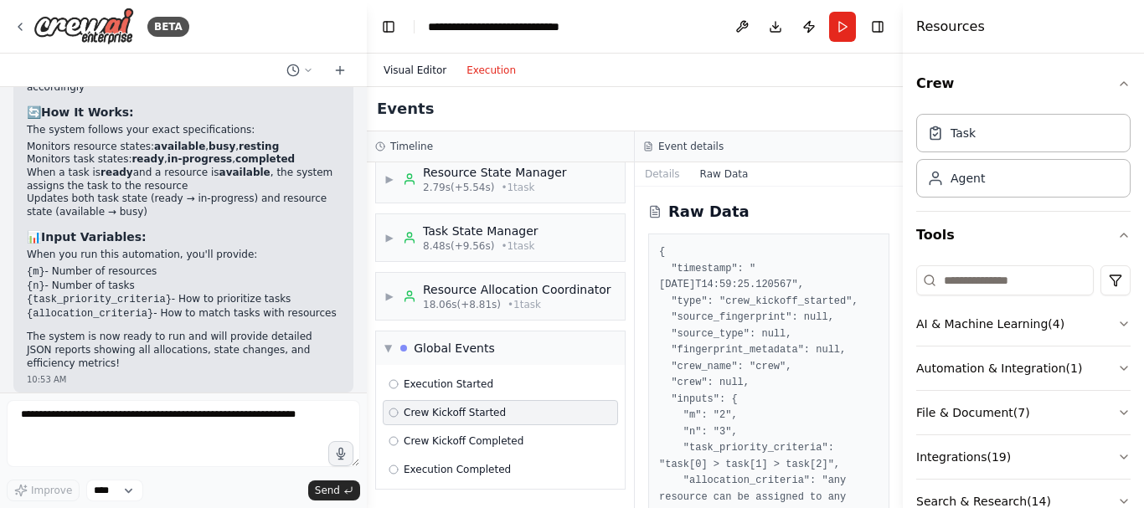
click at [398, 73] on button "Visual Editor" at bounding box center [415, 70] width 83 height 20
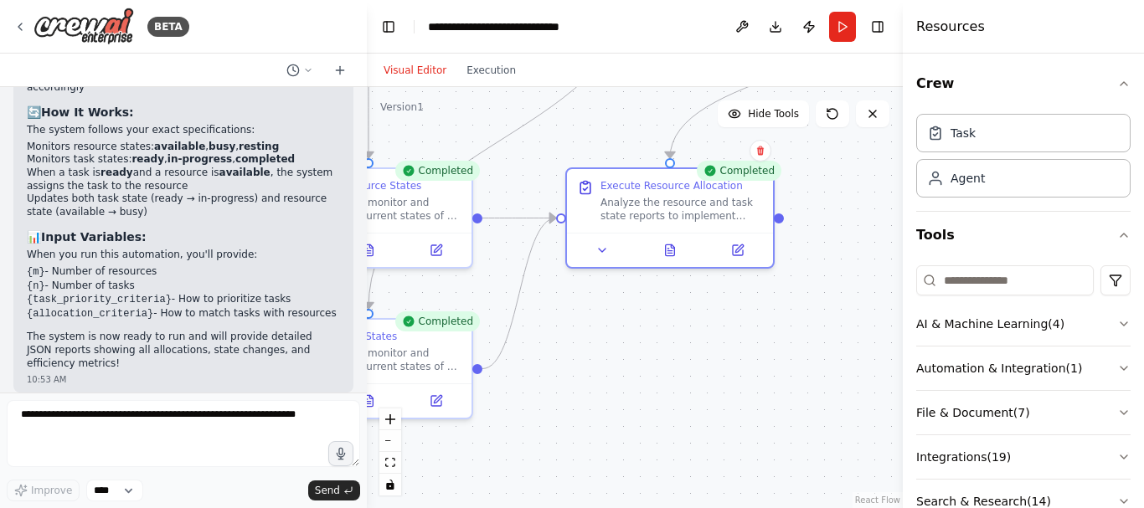
drag, startPoint x: 791, startPoint y: 410, endPoint x: 651, endPoint y: 384, distance: 142.9
click at [651, 384] on div ".deletable-edge-delete-btn { width: 20px; height: 20px; border: 0px solid #ffff…" at bounding box center [635, 297] width 536 height 421
click at [605, 248] on icon at bounding box center [601, 246] width 13 height 13
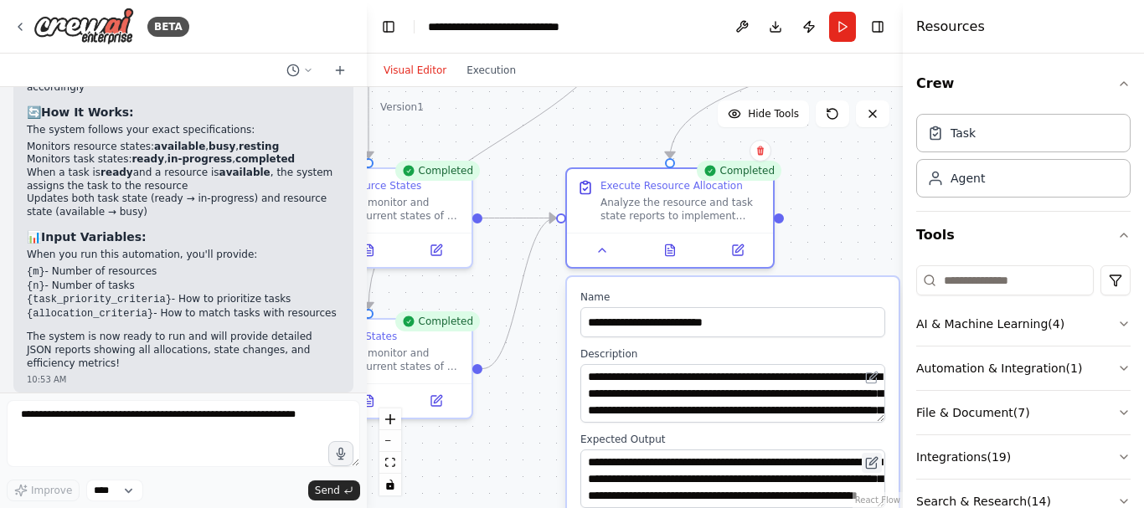
click at [874, 472] on button at bounding box center [872, 463] width 20 height 20
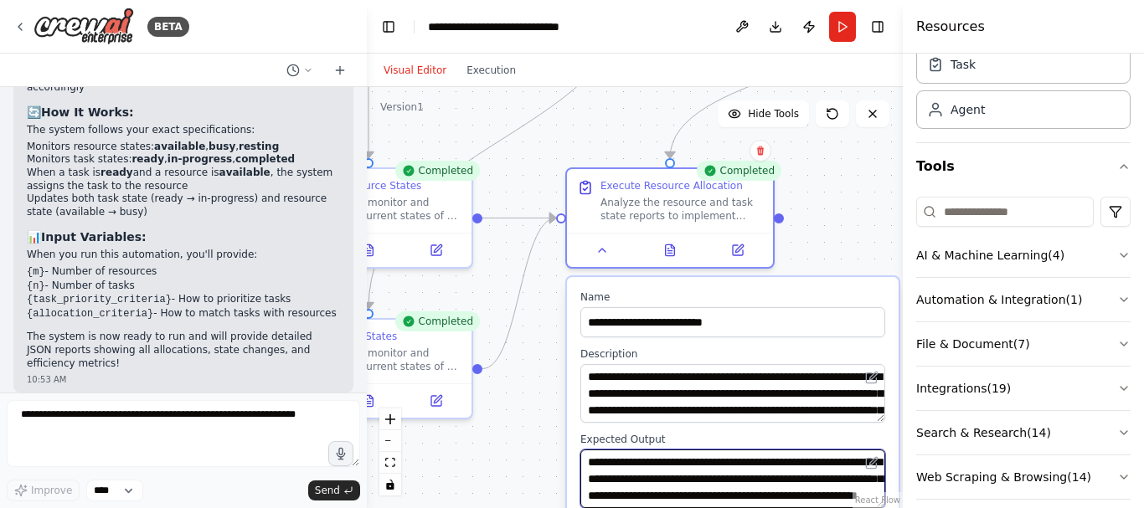
scroll to position [87, 0]
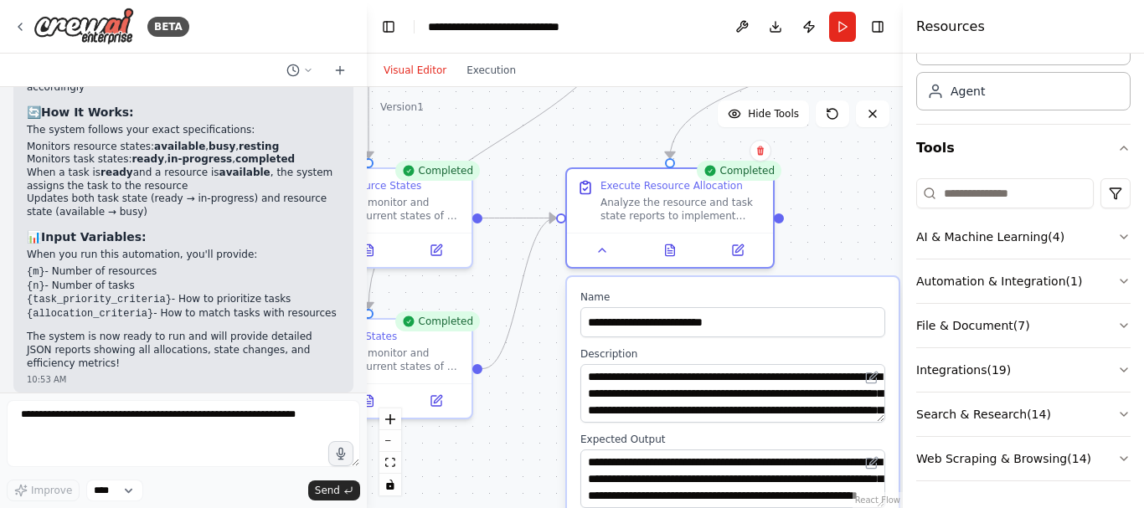
click at [859, 198] on div ".deletable-edge-delete-btn { width: 20px; height: 20px; border: 0px solid #ffff…" at bounding box center [635, 297] width 536 height 421
click at [828, 201] on div ".deletable-edge-delete-btn { width: 20px; height: 20px; border: 0px solid #ffff…" at bounding box center [635, 297] width 536 height 421
click at [389, 31] on button "Toggle Left Sidebar" at bounding box center [388, 26] width 23 height 23
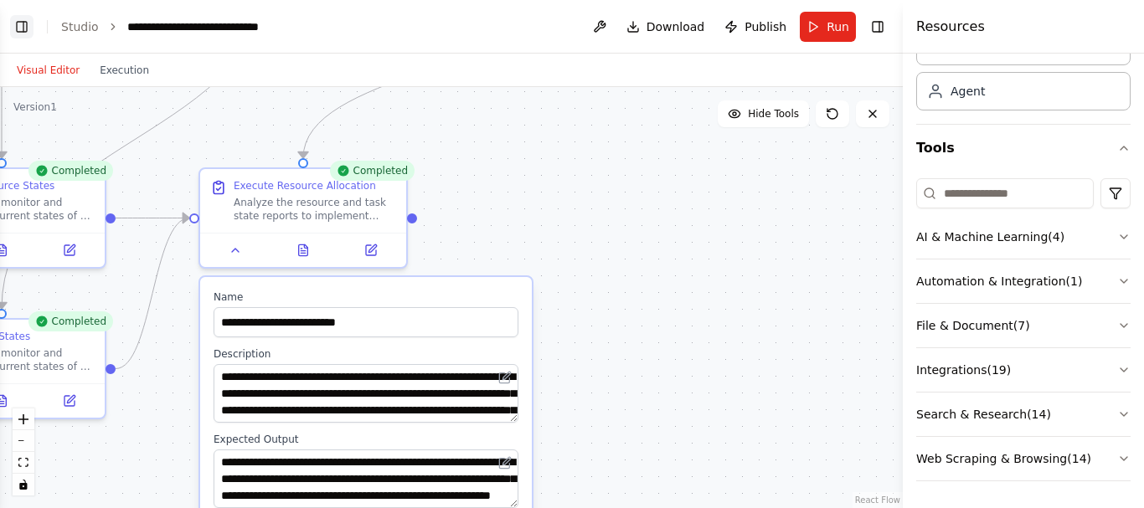
click at [15, 28] on button "Toggle Left Sidebar" at bounding box center [21, 26] width 23 height 23
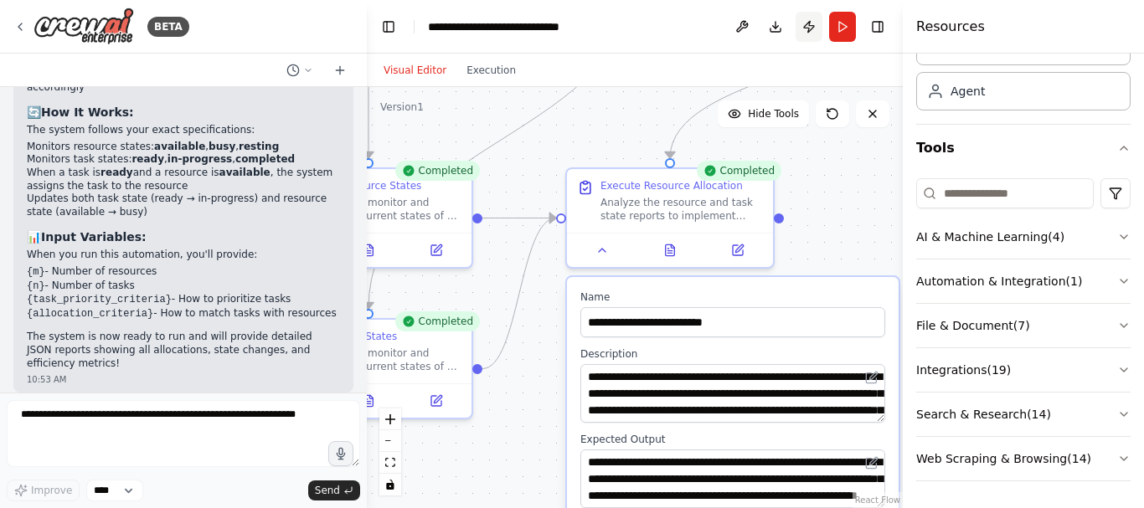
click at [808, 23] on button "Publish" at bounding box center [809, 27] width 27 height 30
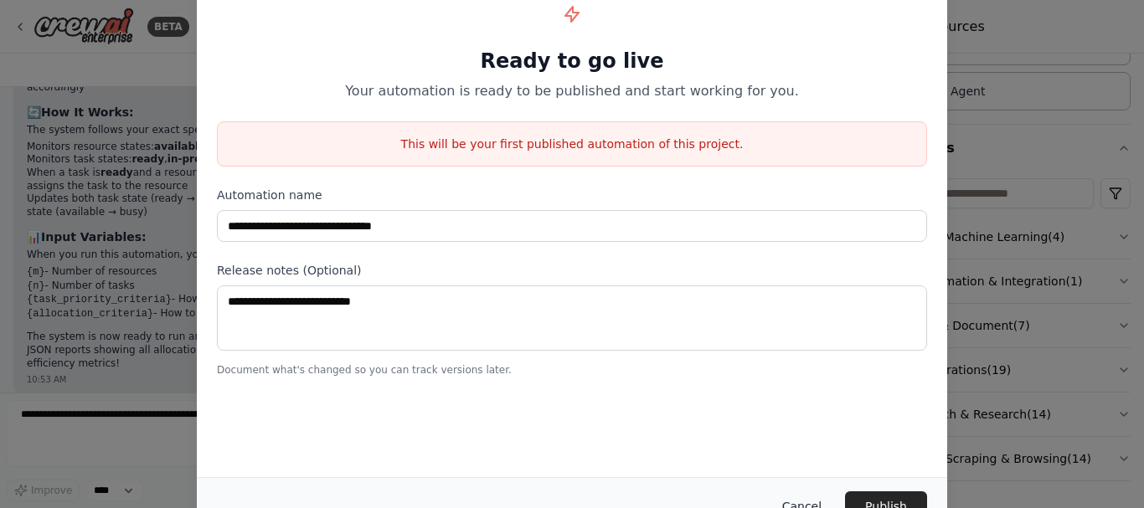
click at [800, 502] on button "Cancel" at bounding box center [802, 507] width 66 height 30
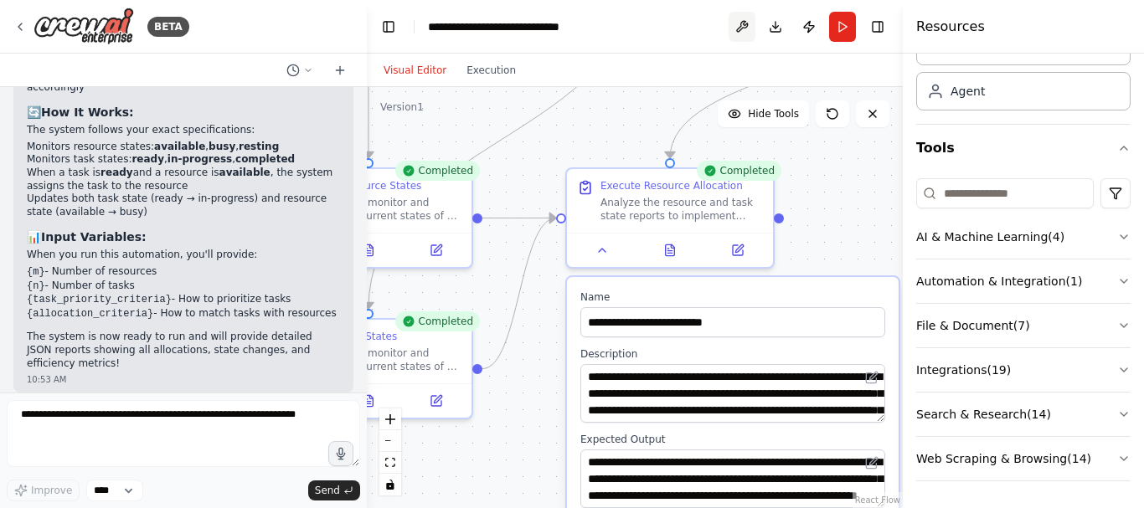
click at [742, 27] on button at bounding box center [742, 27] width 27 height 30
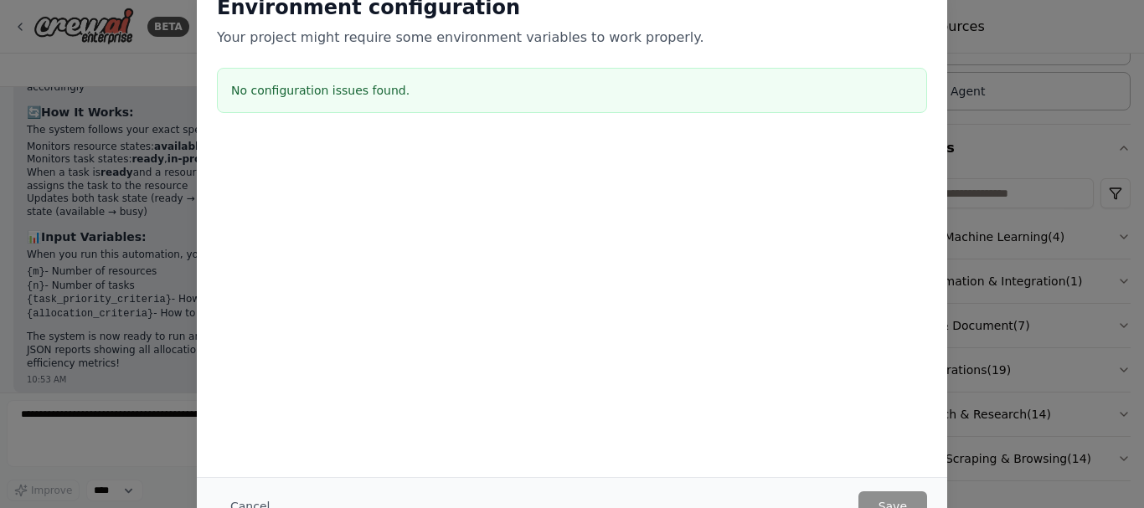
click at [119, 66] on div "Environment configuration Your project might require some environment variables…" at bounding box center [572, 254] width 1144 height 508
click at [248, 502] on button "Cancel" at bounding box center [250, 507] width 66 height 30
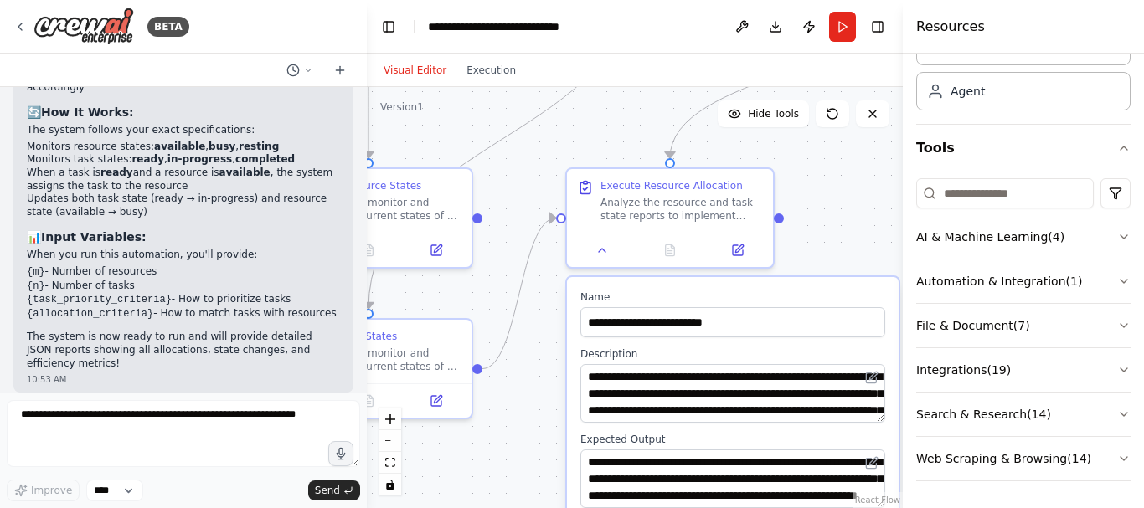
click at [663, 17] on header "**********" at bounding box center [635, 27] width 536 height 54
click at [946, 29] on h4 "Resources" at bounding box center [950, 27] width 69 height 20
click at [132, 489] on select "****" at bounding box center [114, 491] width 57 height 22
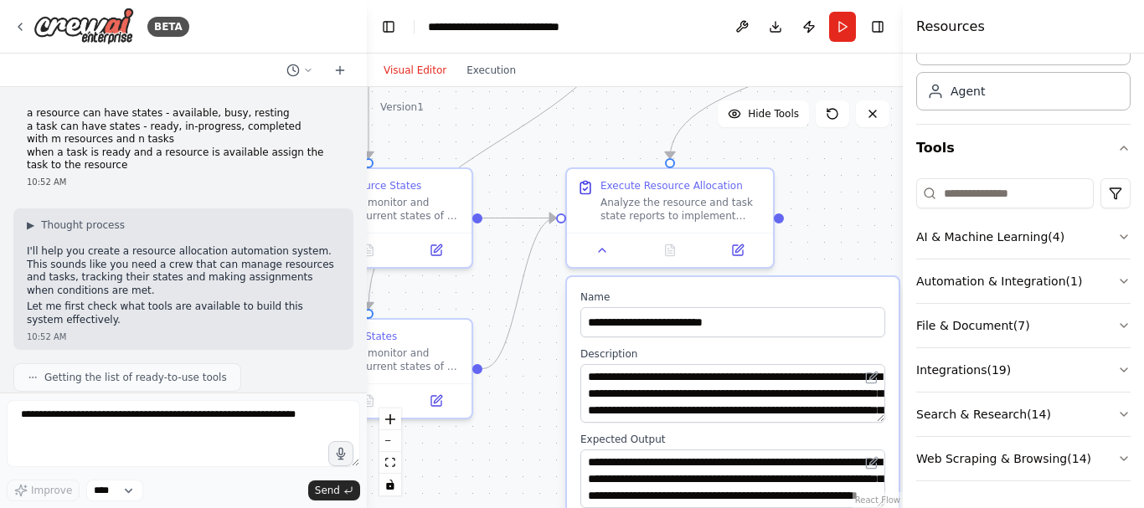
click at [659, 37] on header "**********" at bounding box center [635, 27] width 536 height 54
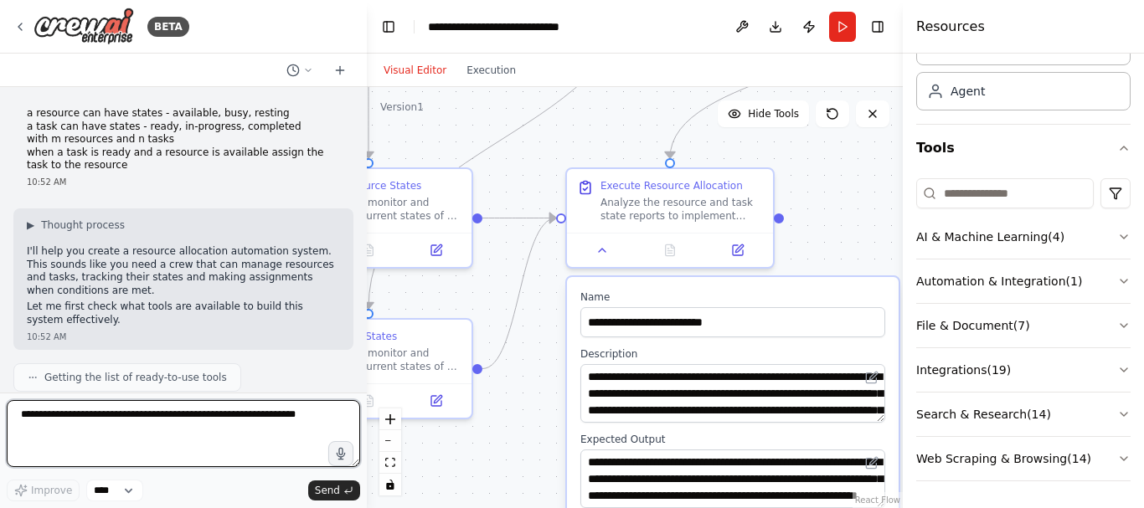
click at [44, 465] on textarea at bounding box center [183, 433] width 353 height 67
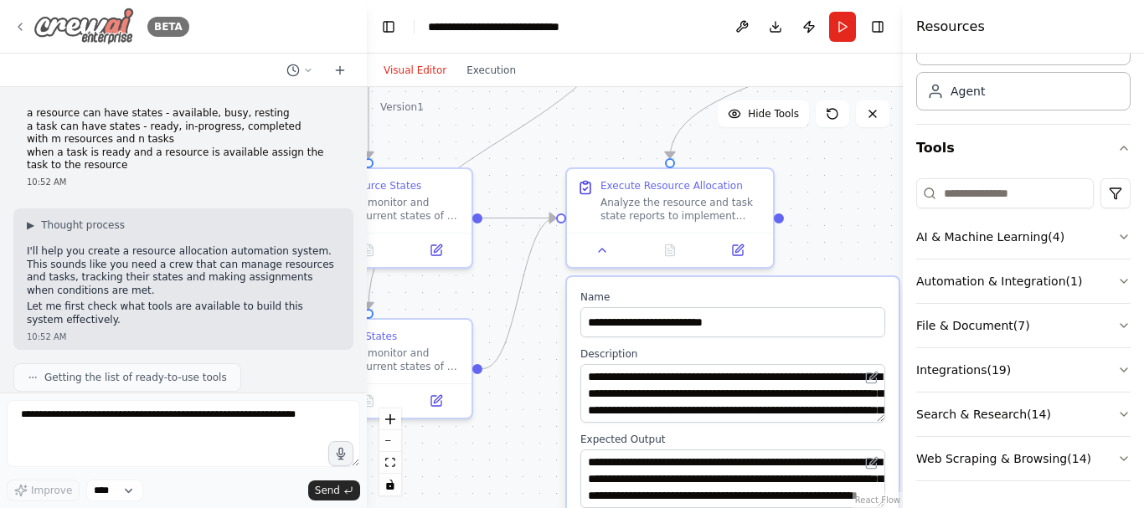
click at [18, 26] on icon at bounding box center [19, 26] width 13 height 13
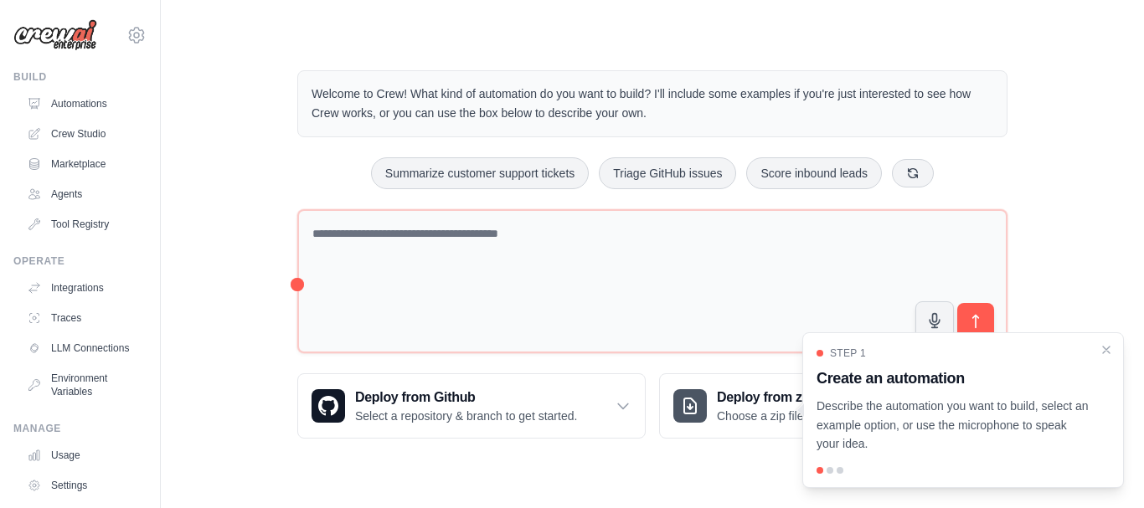
click at [246, 95] on div "Welcome to Crew! What kind of automation do you want to build? I'll include som…" at bounding box center [653, 255] width 930 height 422
click at [70, 189] on link "Agents" at bounding box center [85, 194] width 126 height 27
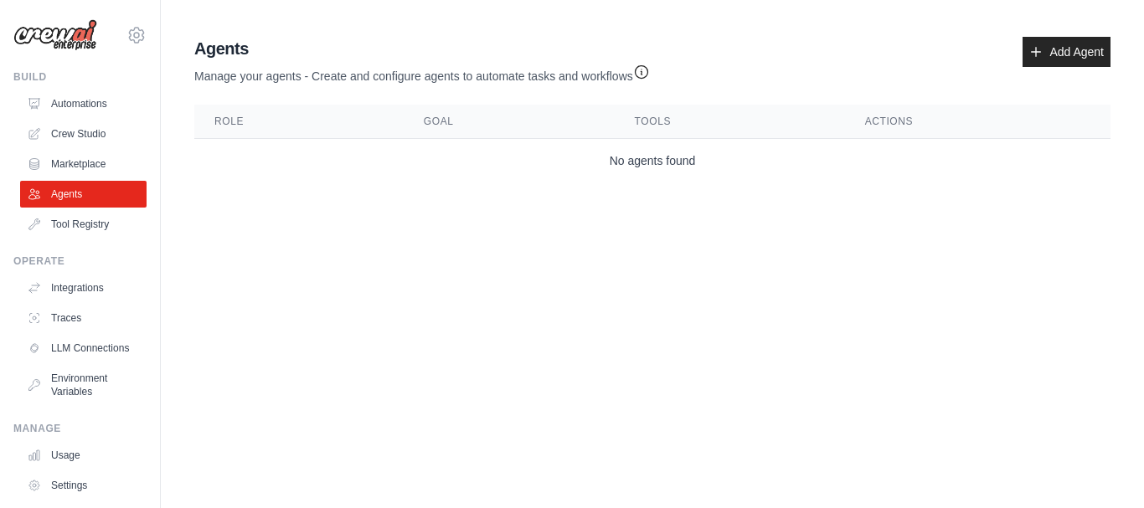
click at [922, 74] on div "Agents Manage your agents - Create and configure agents to automate tasks and w…" at bounding box center [652, 61] width 916 height 48
click at [1085, 49] on link "Add Agent" at bounding box center [1067, 52] width 88 height 30
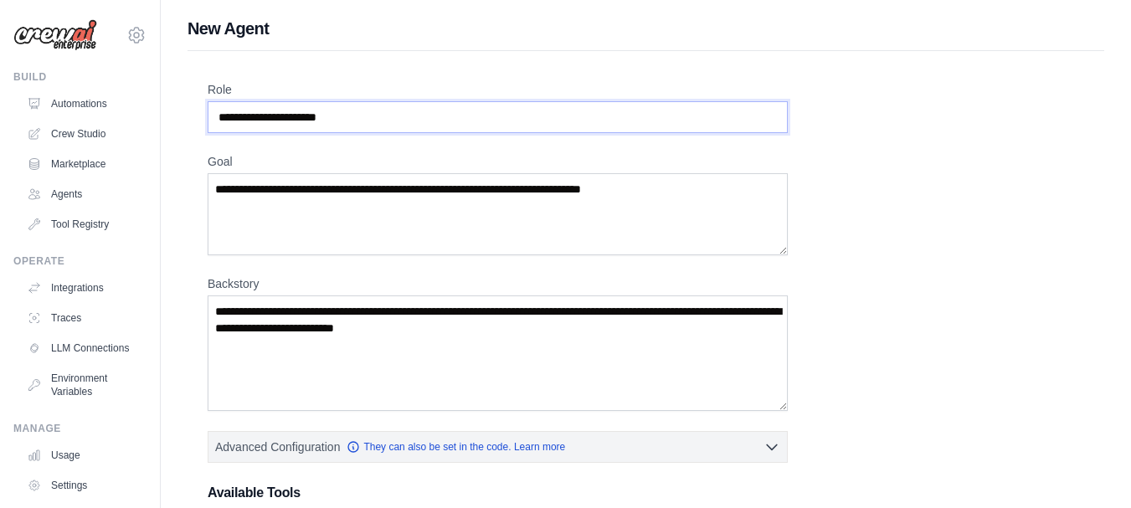
click at [373, 119] on input "Role" at bounding box center [498, 117] width 580 height 32
click at [913, 403] on div "Role Goal [GEOGRAPHIC_DATA] Advanced Configuration They can also be set in the …" at bounding box center [646, 414] width 877 height 667
click at [883, 317] on div "Role Goal [GEOGRAPHIC_DATA] Advanced Configuration They can also be set in the …" at bounding box center [646, 414] width 877 height 667
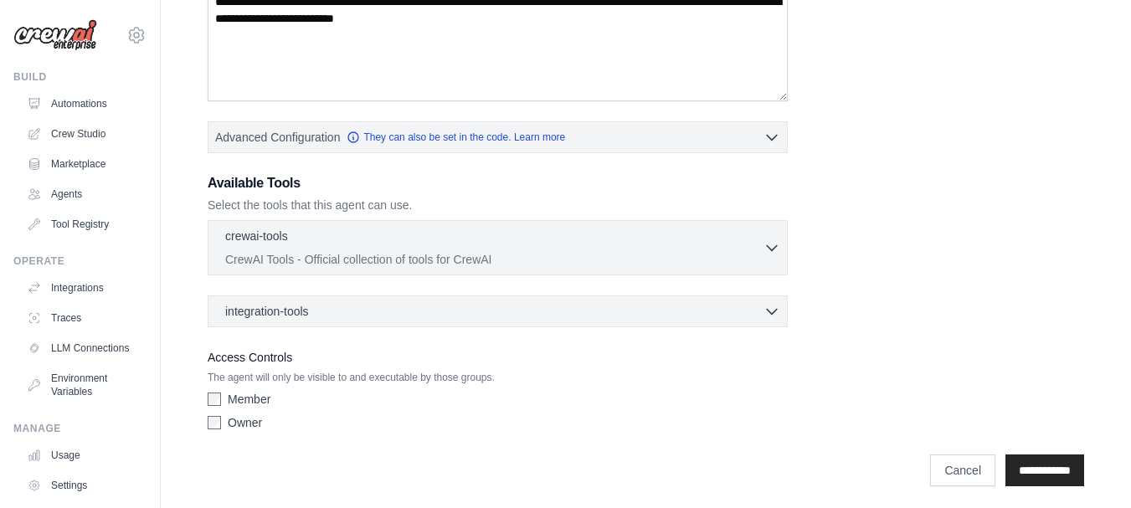
scroll to position [315, 0]
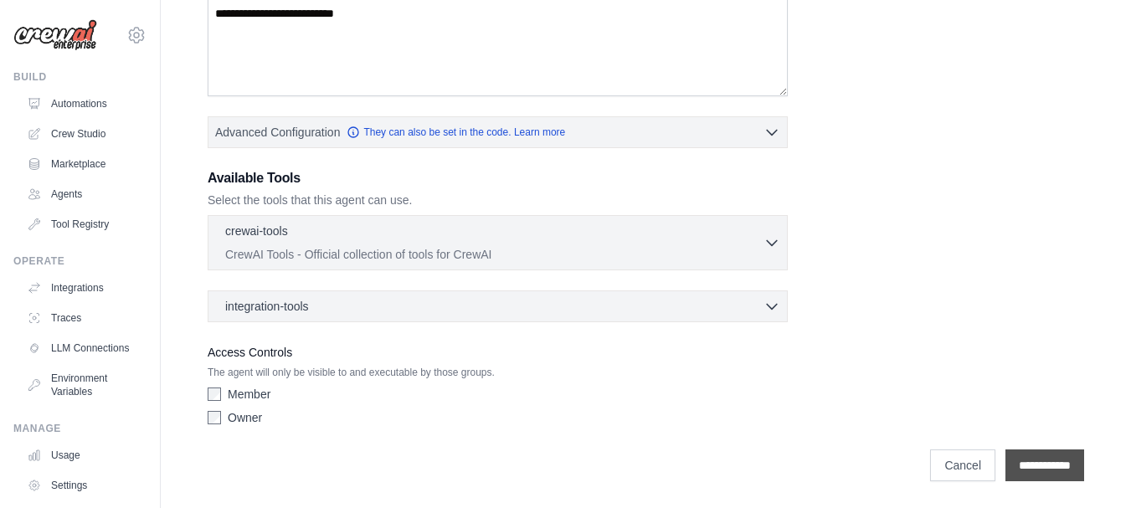
click at [1056, 462] on input "**********" at bounding box center [1045, 466] width 79 height 32
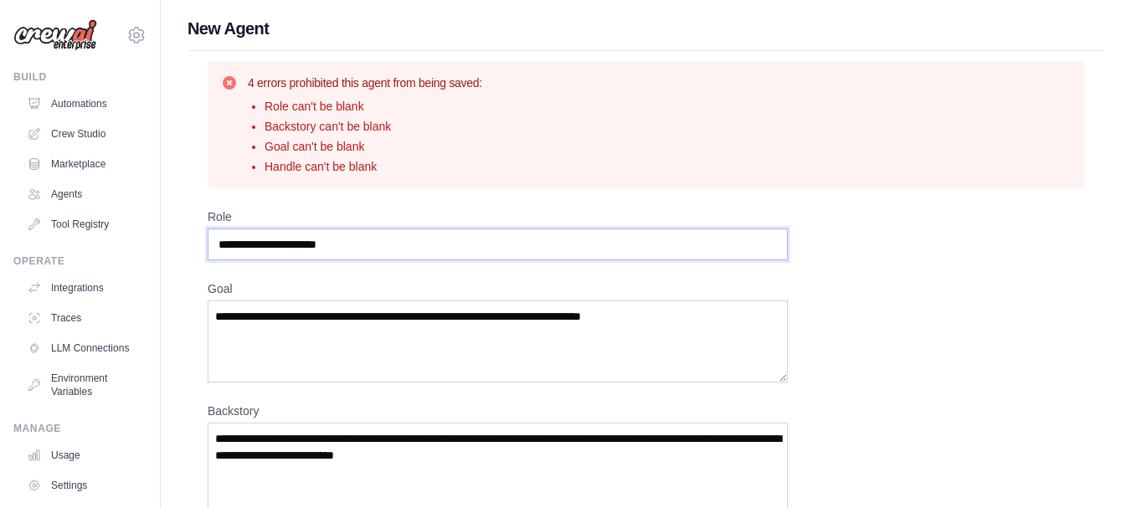
click at [338, 243] on input "Role" at bounding box center [498, 245] width 580 height 32
click at [103, 219] on link "Tool Registry" at bounding box center [85, 224] width 126 height 27
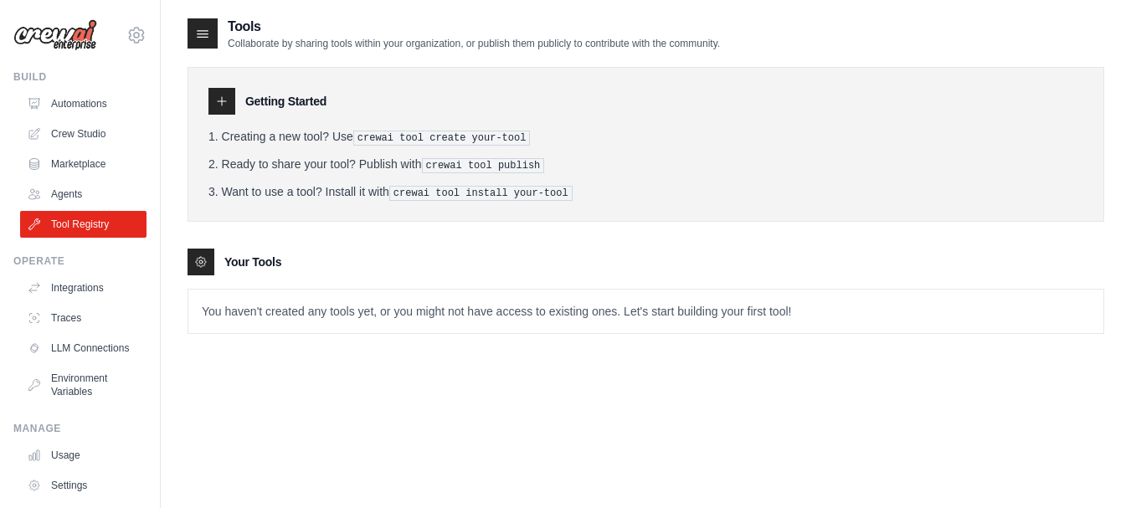
click at [362, 137] on pre "crewai tool create your-tool" at bounding box center [442, 138] width 178 height 15
click at [478, 234] on div "Getting Started Creating a new tool? Use crewai tool create your-tool Ready to …" at bounding box center [646, 192] width 917 height 284
click at [98, 96] on link "Automations" at bounding box center [85, 103] width 126 height 27
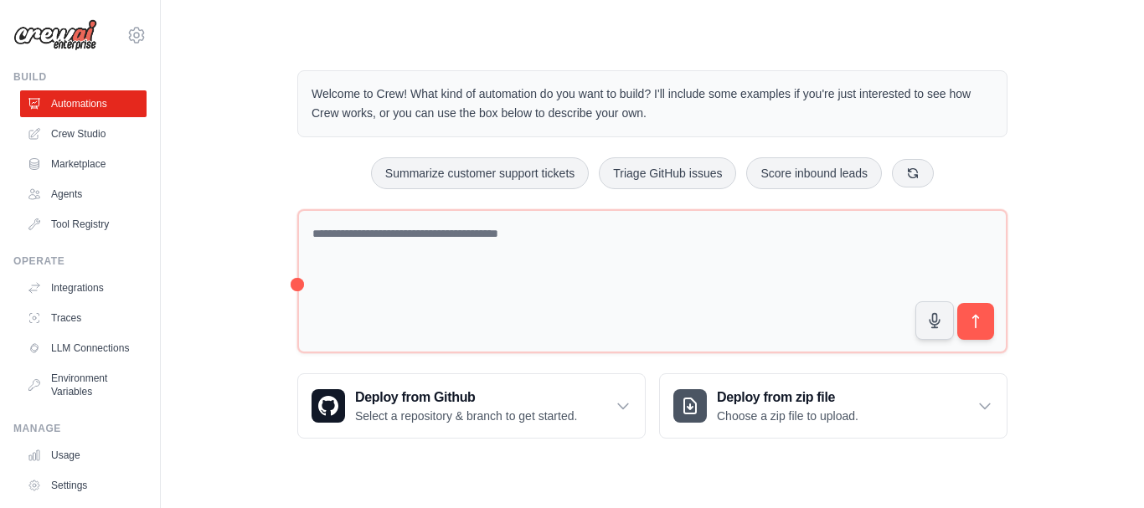
click at [263, 201] on div "Welcome to Crew! What kind of automation do you want to build? I'll include som…" at bounding box center [653, 255] width 930 height 422
click at [98, 219] on link "Tool Registry" at bounding box center [85, 224] width 126 height 27
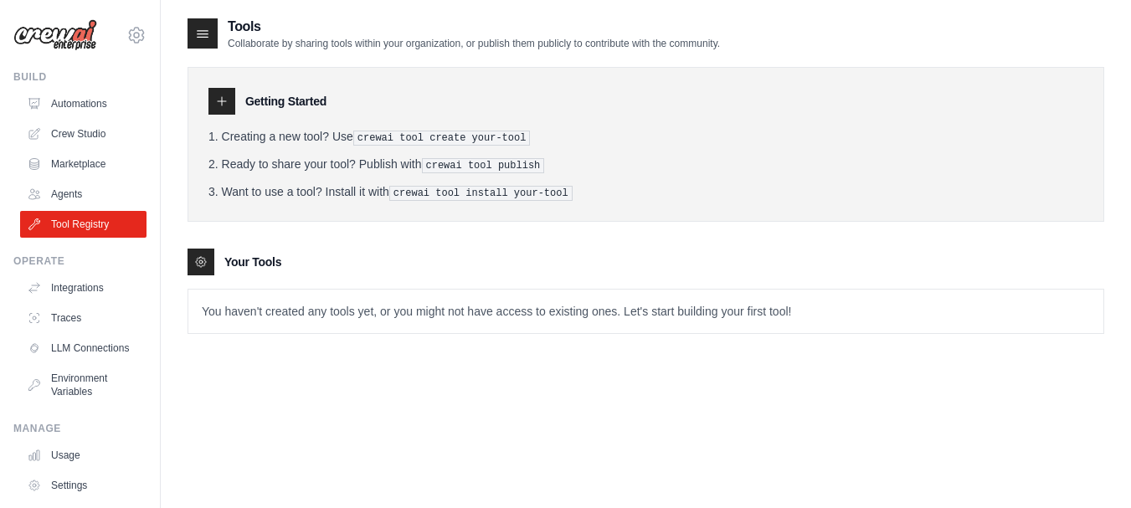
click at [222, 100] on icon at bounding box center [222, 101] width 8 height 8
click at [273, 102] on h3 "Getting Started" at bounding box center [285, 101] width 81 height 17
click at [129, 28] on icon at bounding box center [136, 35] width 15 height 14
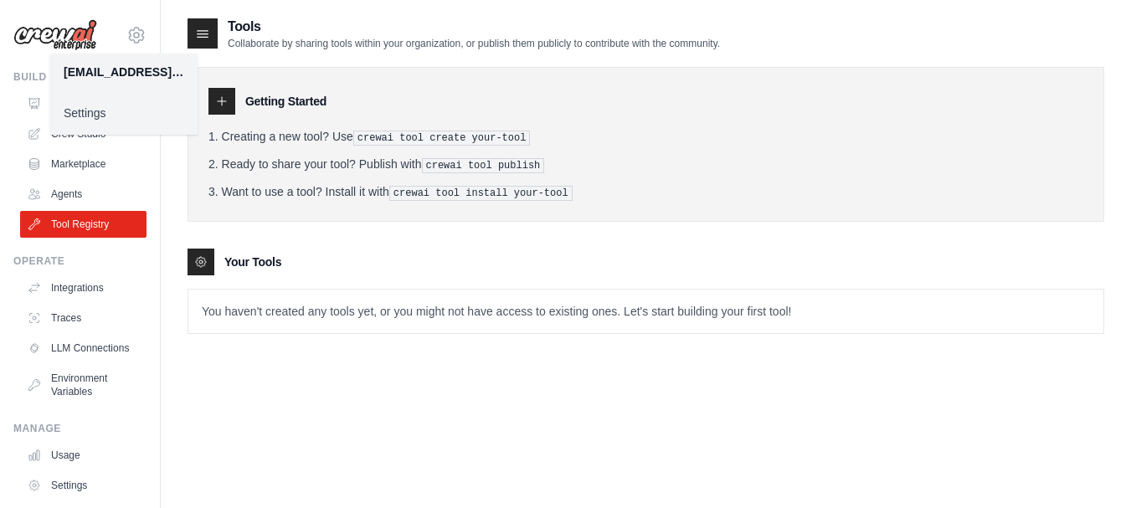
click at [589, 86] on div "Getting Started Creating a new tool? Use crewai tool create your-tool Ready to …" at bounding box center [646, 144] width 917 height 155
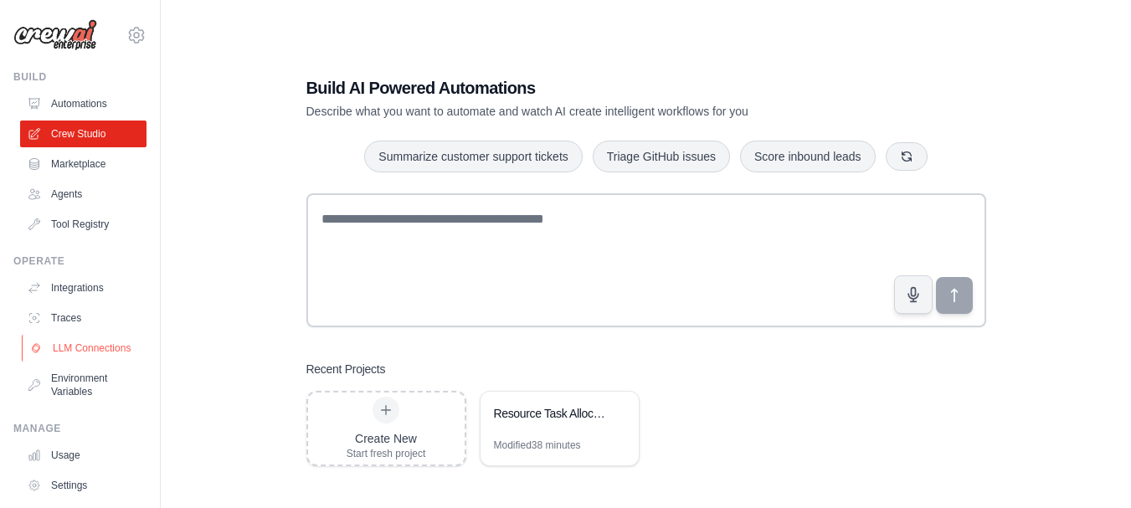
click at [90, 353] on link "LLM Connections" at bounding box center [85, 348] width 126 height 27
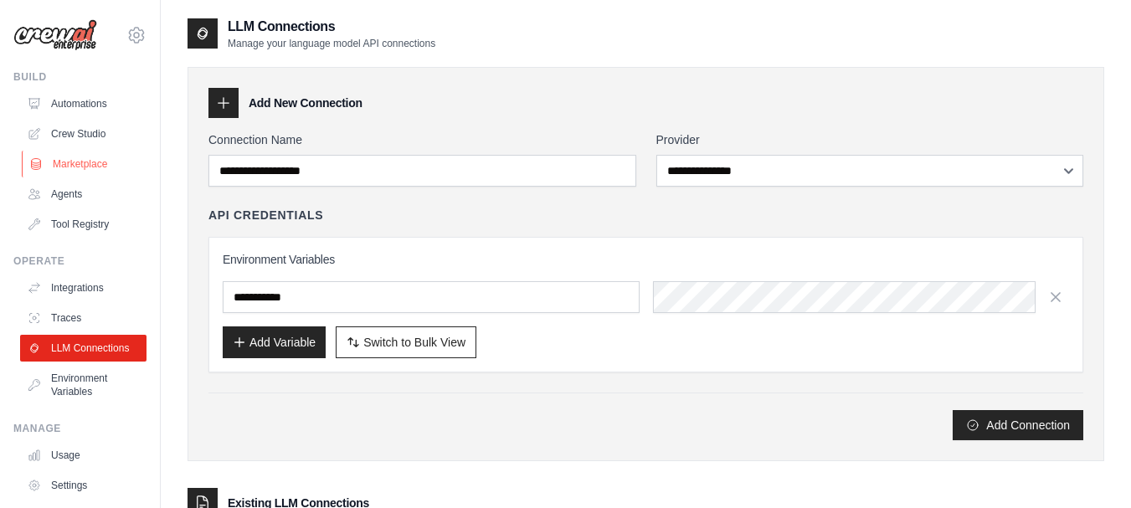
click at [98, 162] on link "Marketplace" at bounding box center [85, 164] width 126 height 27
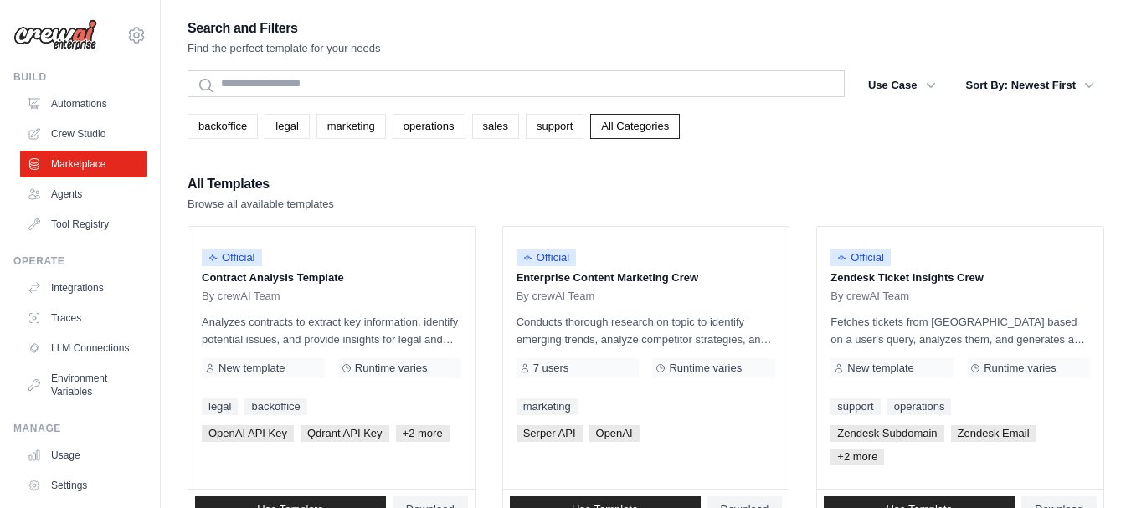
click at [452, 188] on div "All Templates Browse all available templates" at bounding box center [646, 193] width 917 height 40
click at [70, 191] on link "Agents" at bounding box center [85, 194] width 126 height 27
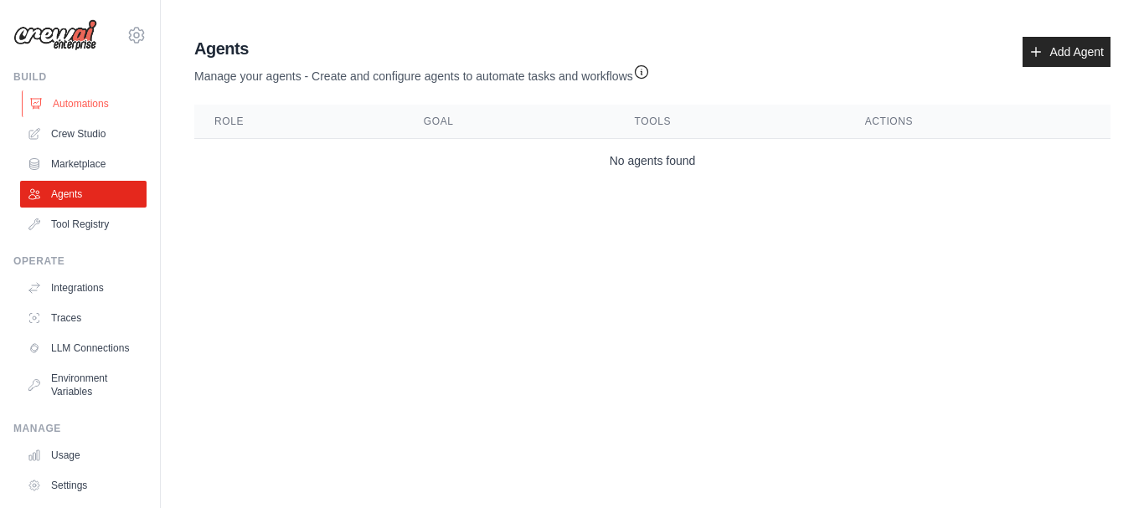
click at [94, 103] on link "Automations" at bounding box center [85, 103] width 126 height 27
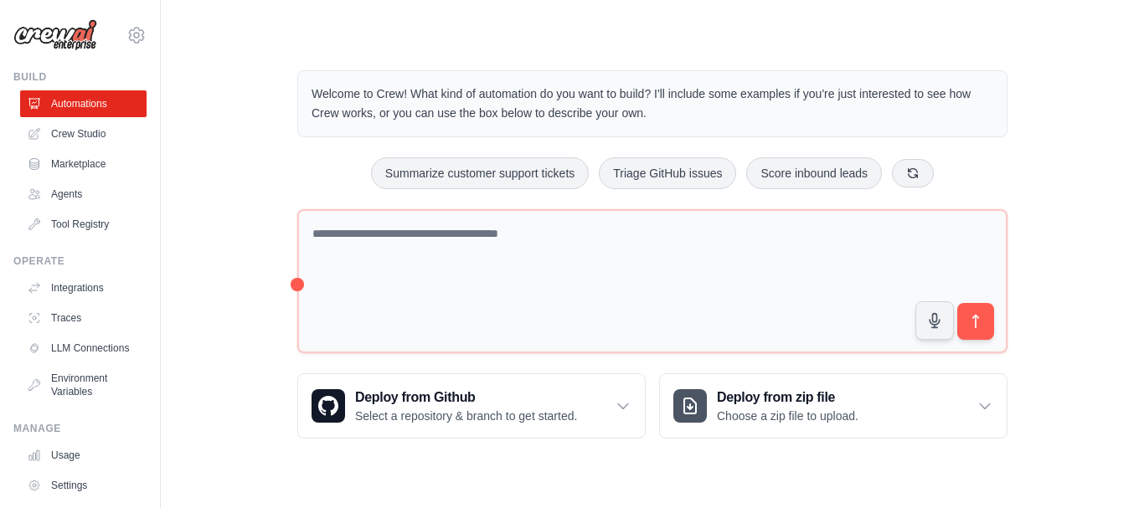
click at [222, 200] on div "Welcome to Crew! What kind of automation do you want to build? I'll include som…" at bounding box center [653, 255] width 930 height 422
click at [68, 193] on link "Agents" at bounding box center [85, 194] width 126 height 27
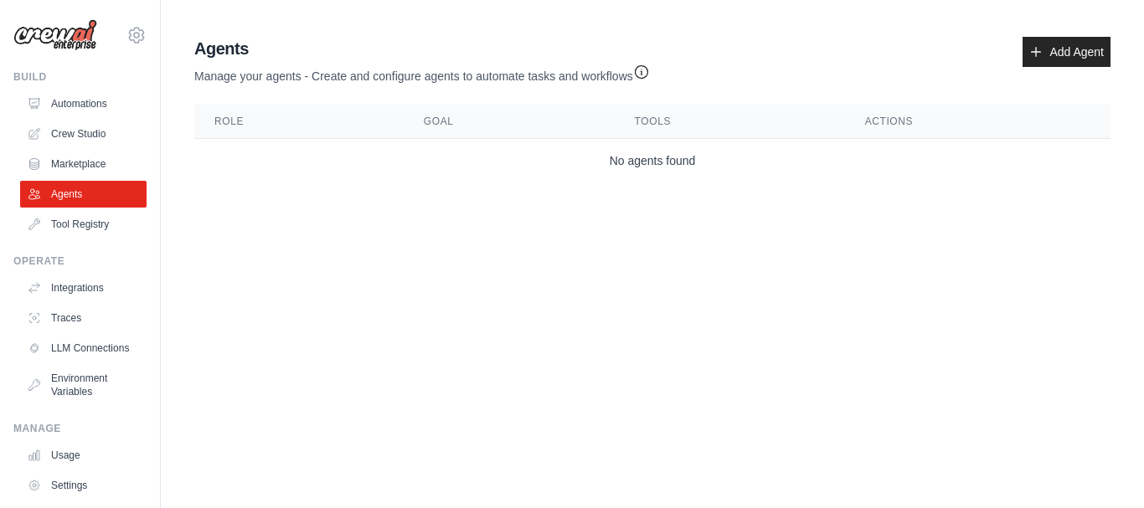
click at [931, 22] on main "Agent Usage Guide To use an agent in your CrewAI project, you can initialize it…" at bounding box center [652, 113] width 983 height 226
click at [1066, 46] on link "Add Agent" at bounding box center [1067, 52] width 88 height 30
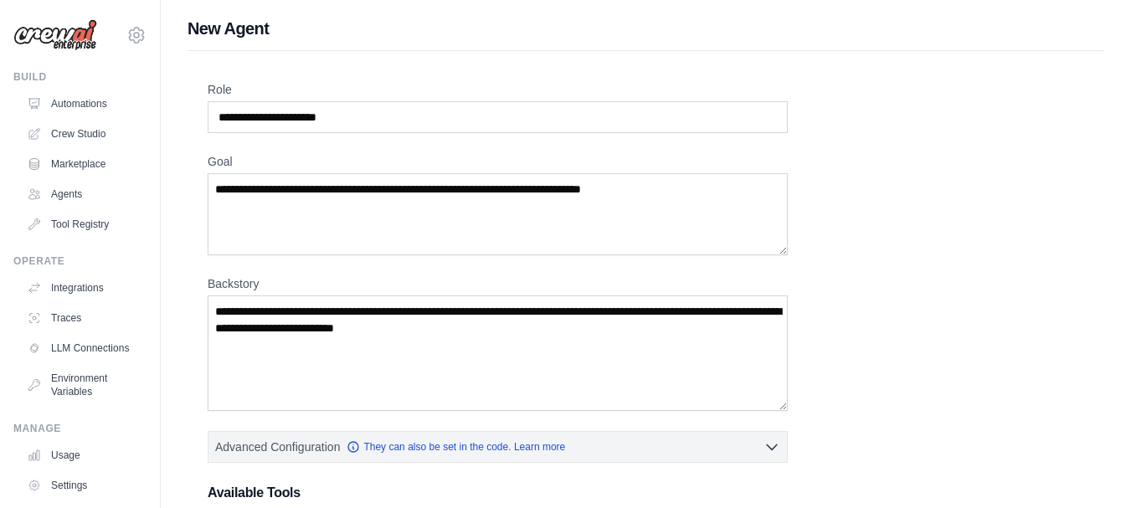
click at [896, 391] on div "Role Goal [GEOGRAPHIC_DATA] Advanced Configuration They can also be set in the …" at bounding box center [646, 414] width 877 height 667
click at [363, 114] on input "Role" at bounding box center [498, 117] width 580 height 32
click at [920, 395] on div "Role Goal [GEOGRAPHIC_DATA] Advanced Configuration They can also be set in the …" at bounding box center [646, 414] width 877 height 667
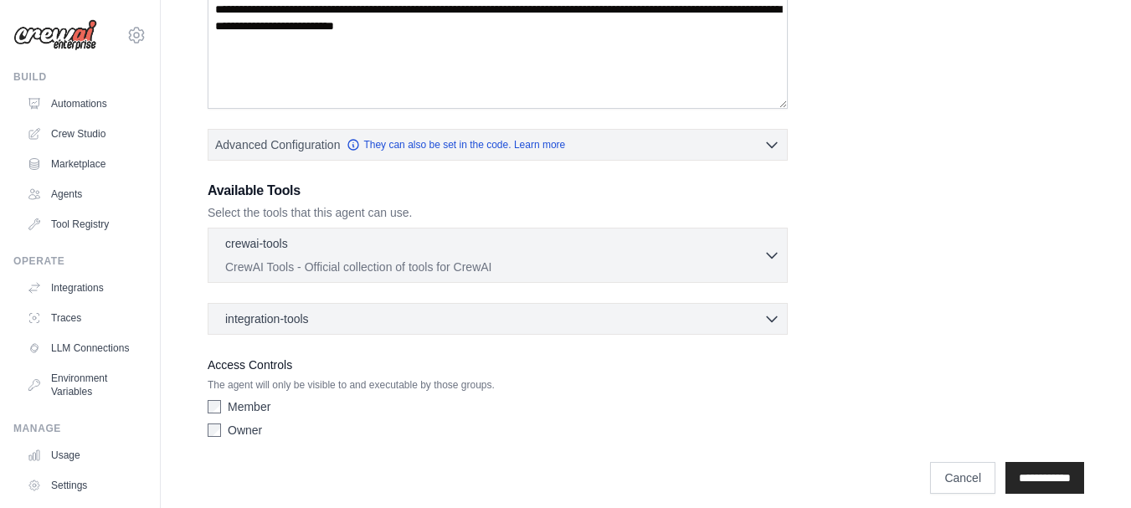
scroll to position [315, 0]
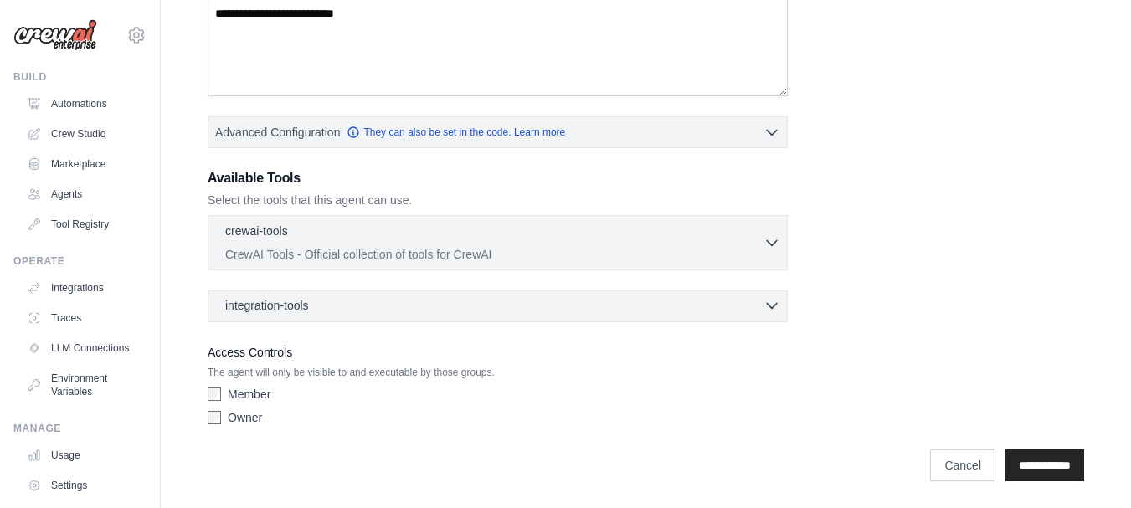
click at [771, 305] on icon "button" at bounding box center [772, 305] width 17 height 17
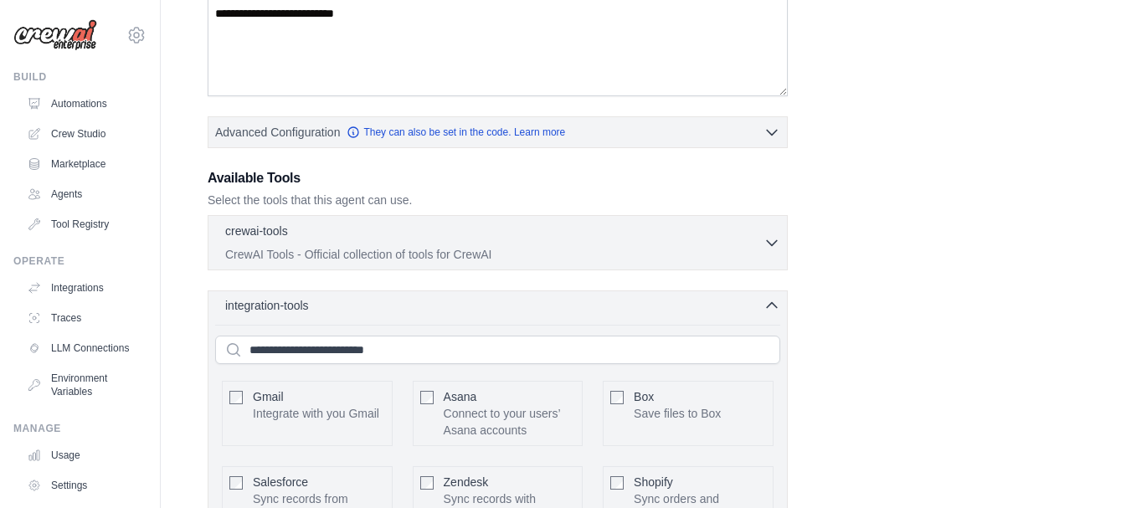
click at [771, 305] on icon "button" at bounding box center [772, 305] width 17 height 17
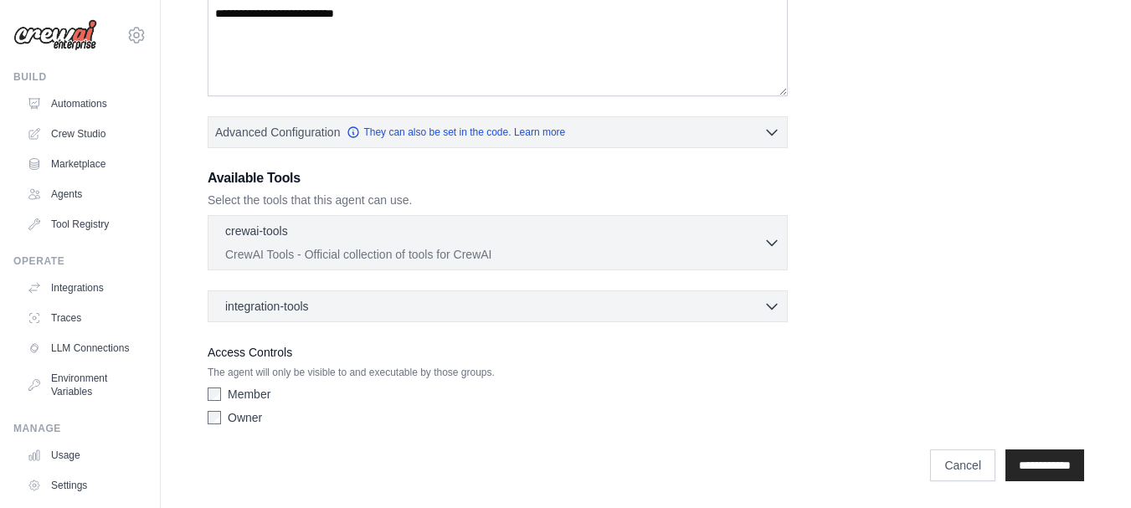
click at [896, 319] on div "Role Goal Backstory Advanced Configuration They can also be set in the code. Le…" at bounding box center [646, 99] width 877 height 667
click at [958, 336] on div "Role Goal Backstory Advanced Configuration They can also be set in the code. Le…" at bounding box center [646, 99] width 877 height 667
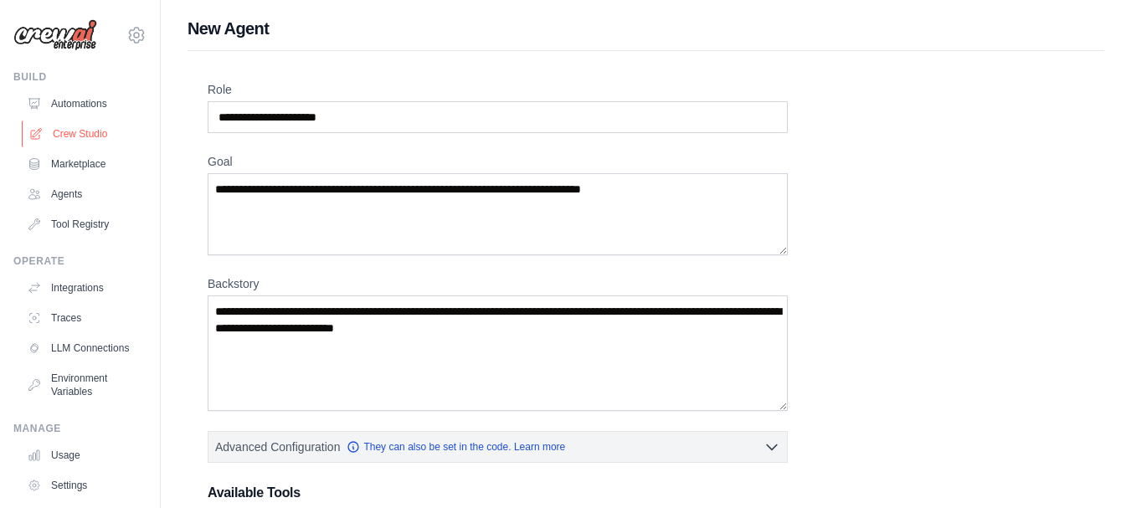
click at [96, 132] on link "Crew Studio" at bounding box center [85, 134] width 126 height 27
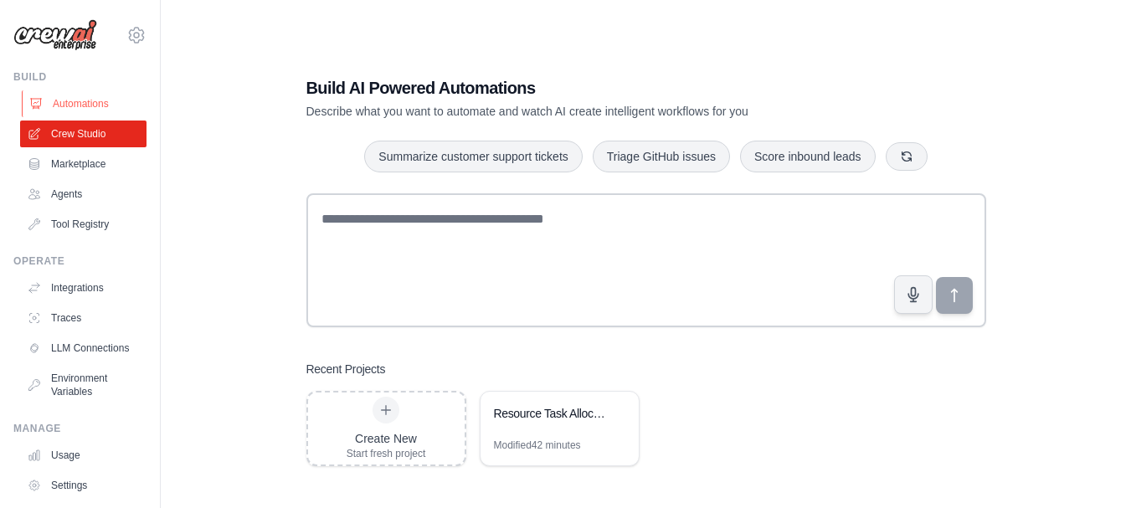
click at [89, 106] on link "Automations" at bounding box center [85, 103] width 126 height 27
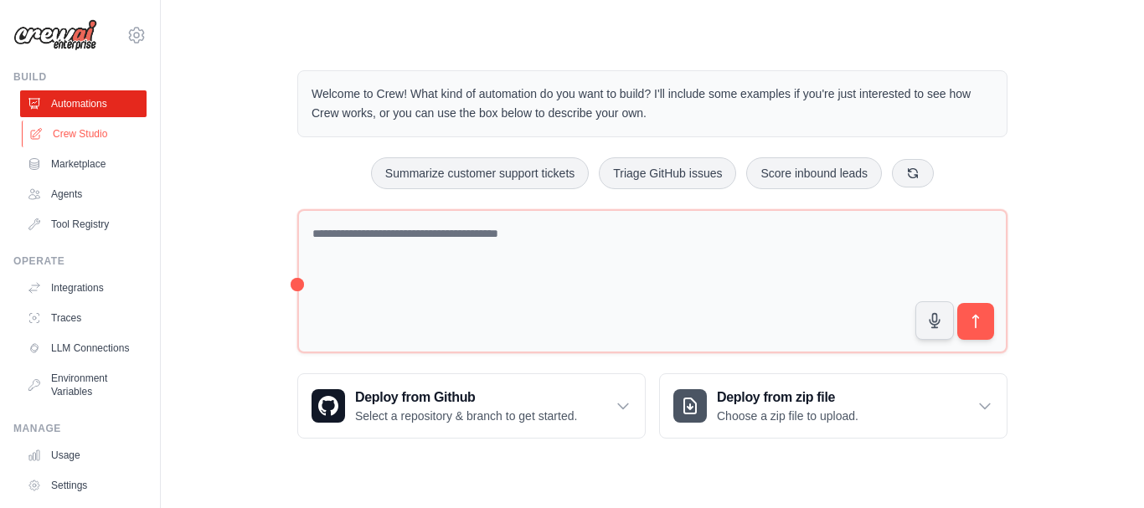
click at [90, 131] on link "Crew Studio" at bounding box center [85, 134] width 126 height 27
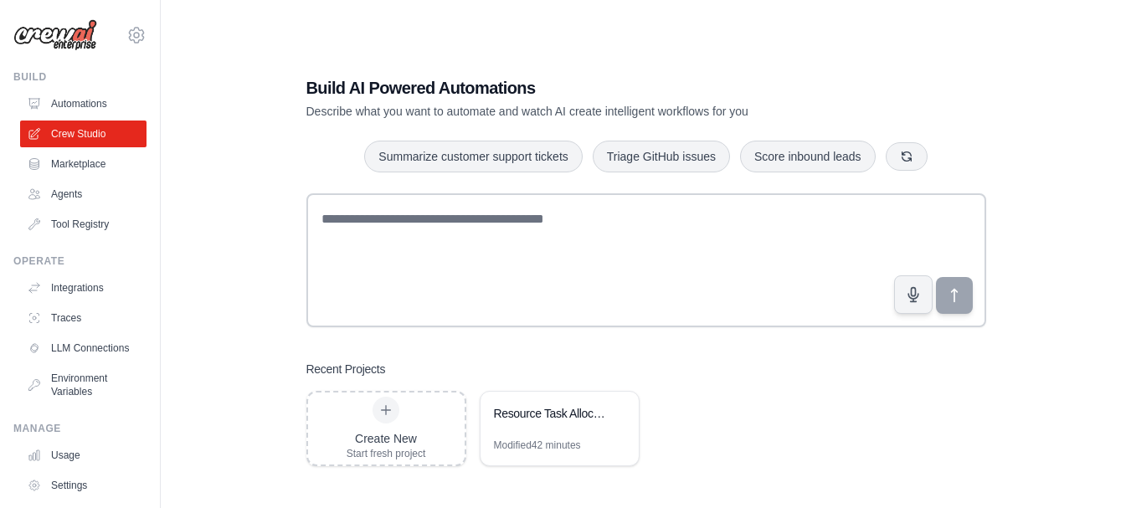
click at [222, 338] on div "Build AI Powered Automations Describe what you want to automate and watch AI cr…" at bounding box center [646, 271] width 917 height 508
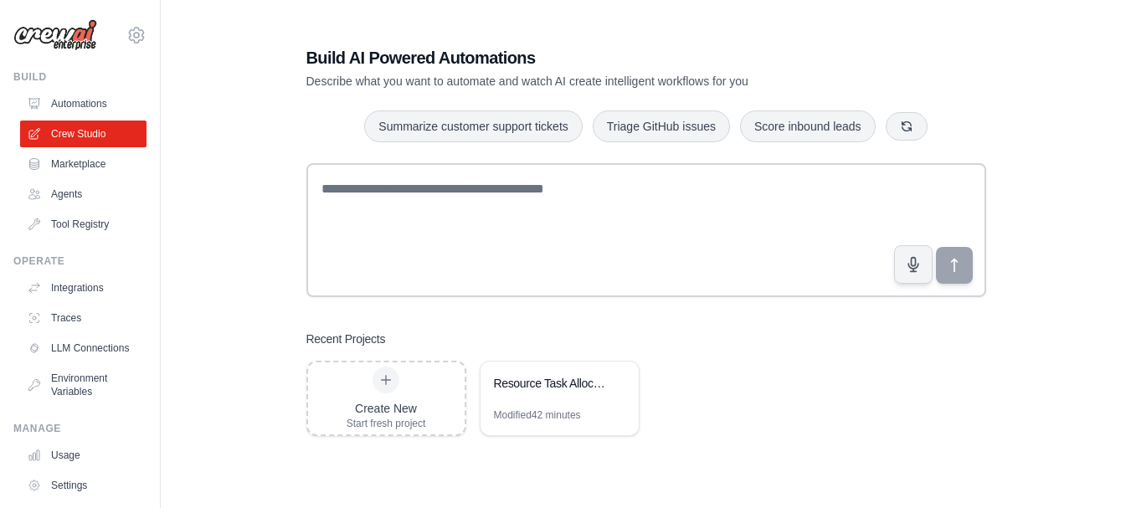
scroll to position [33, 0]
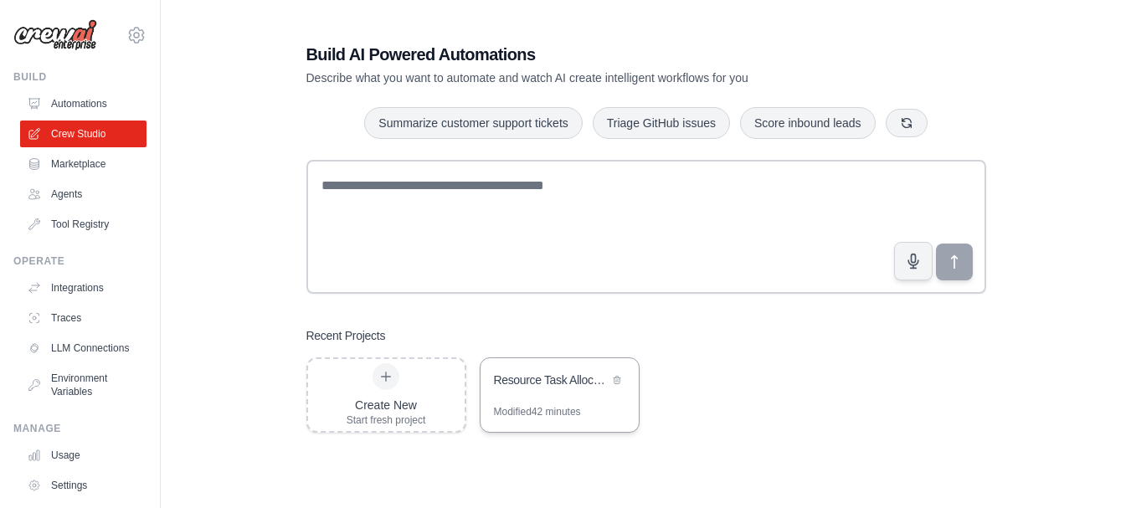
click at [559, 374] on div "Resource Task Allocation System" at bounding box center [551, 380] width 115 height 17
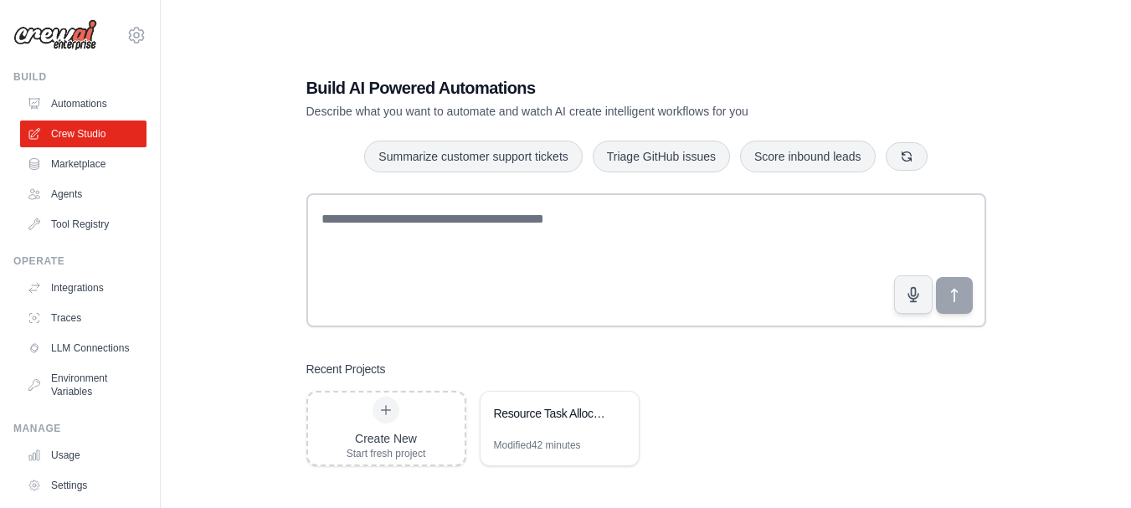
click at [215, 310] on div "Build AI Powered Automations Describe what you want to automate and watch AI cr…" at bounding box center [646, 271] width 917 height 508
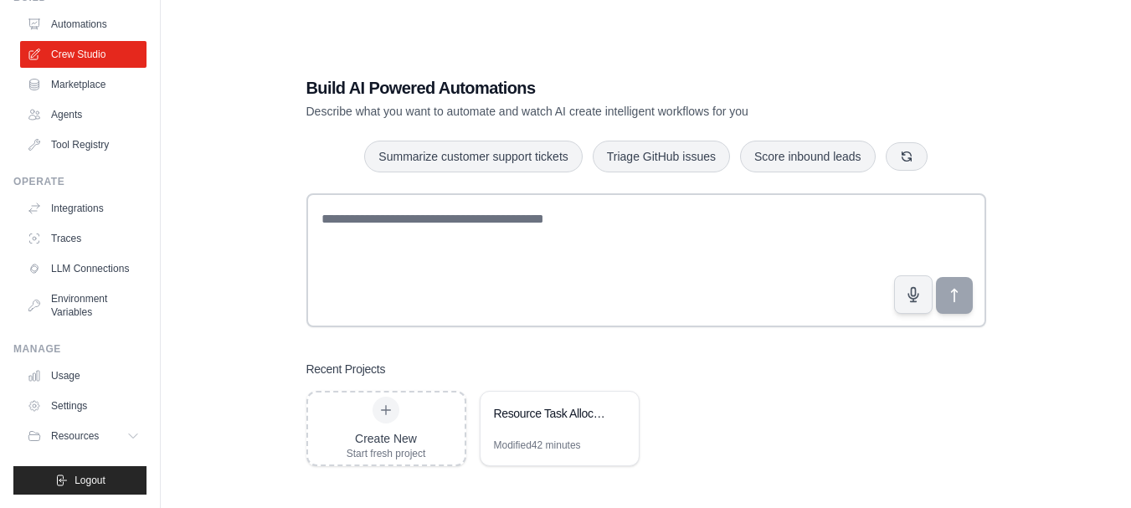
scroll to position [93, 0]
click at [68, 378] on link "Usage" at bounding box center [85, 376] width 126 height 27
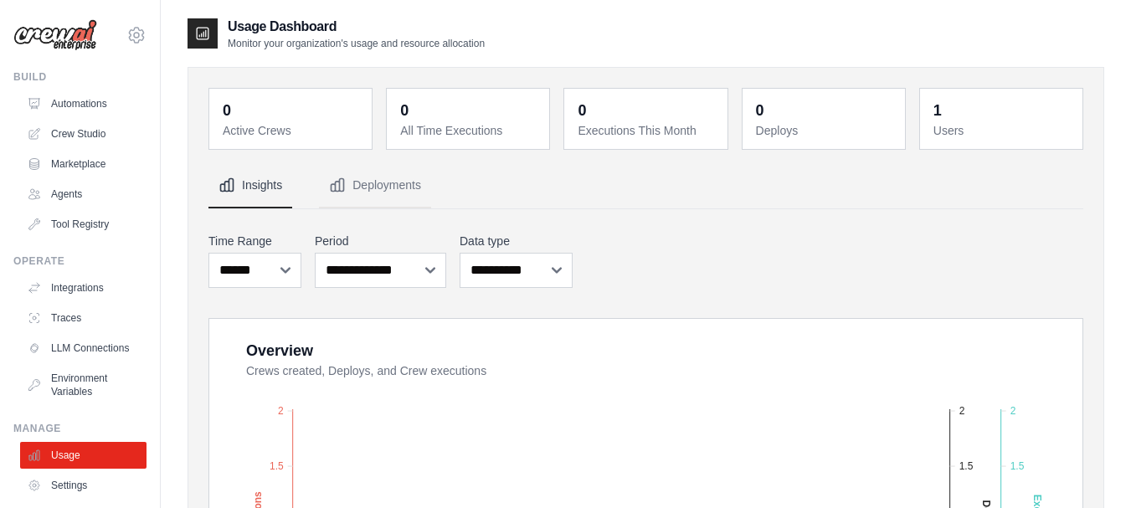
scroll to position [93, 0]
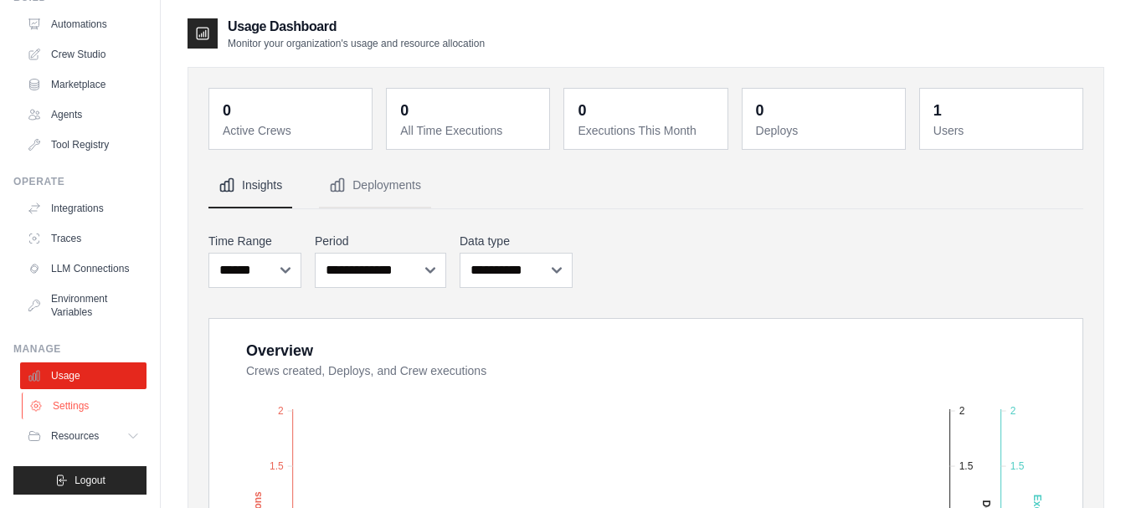
click at [80, 409] on link "Settings" at bounding box center [85, 406] width 126 height 27
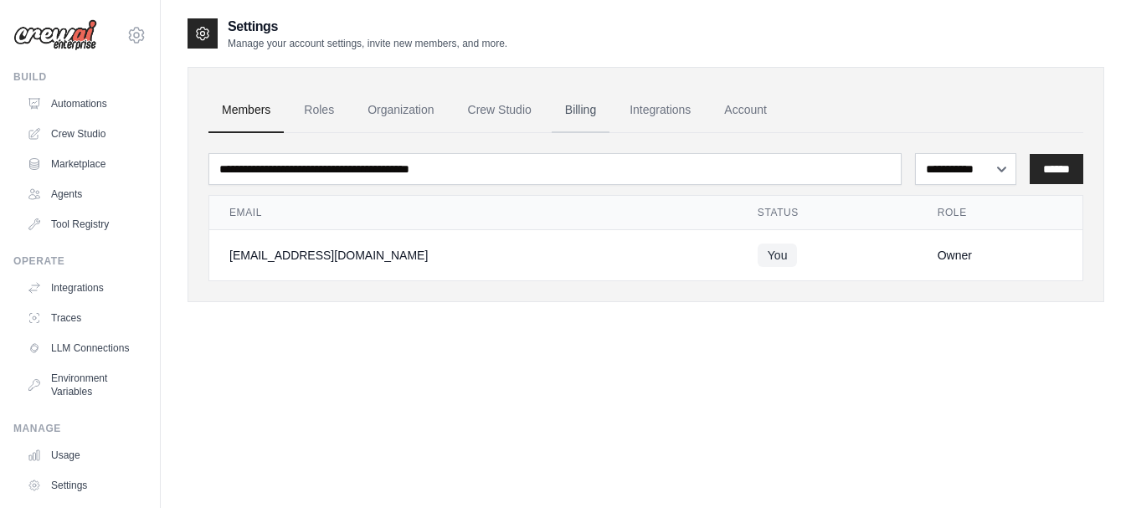
click at [580, 117] on link "Billing" at bounding box center [581, 110] width 58 height 45
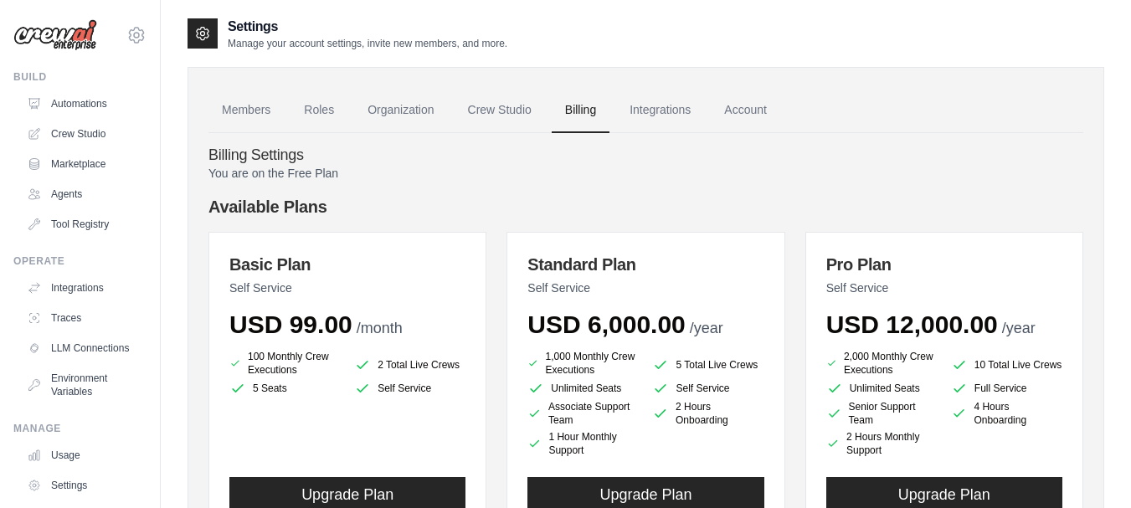
click at [958, 103] on ul "Members Roles Organization Crew Studio Billing Integrations Account" at bounding box center [646, 110] width 875 height 45
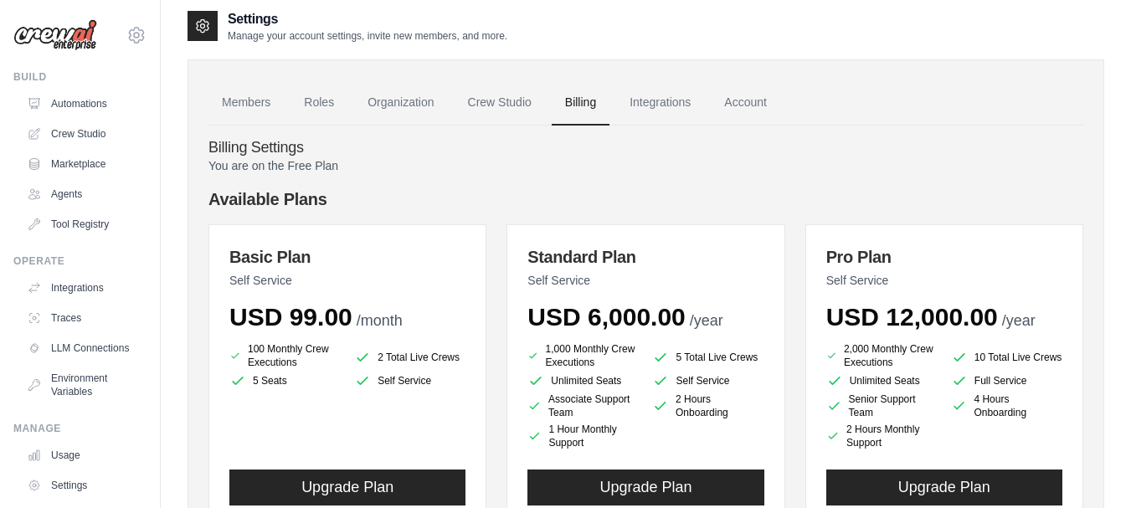
scroll to position [93, 0]
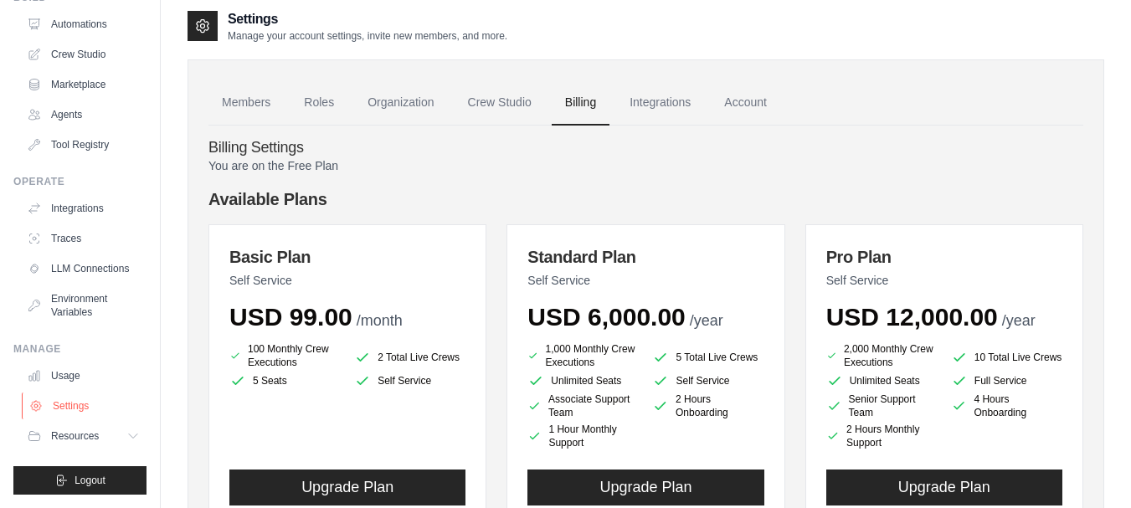
click at [79, 411] on link "Settings" at bounding box center [85, 406] width 126 height 27
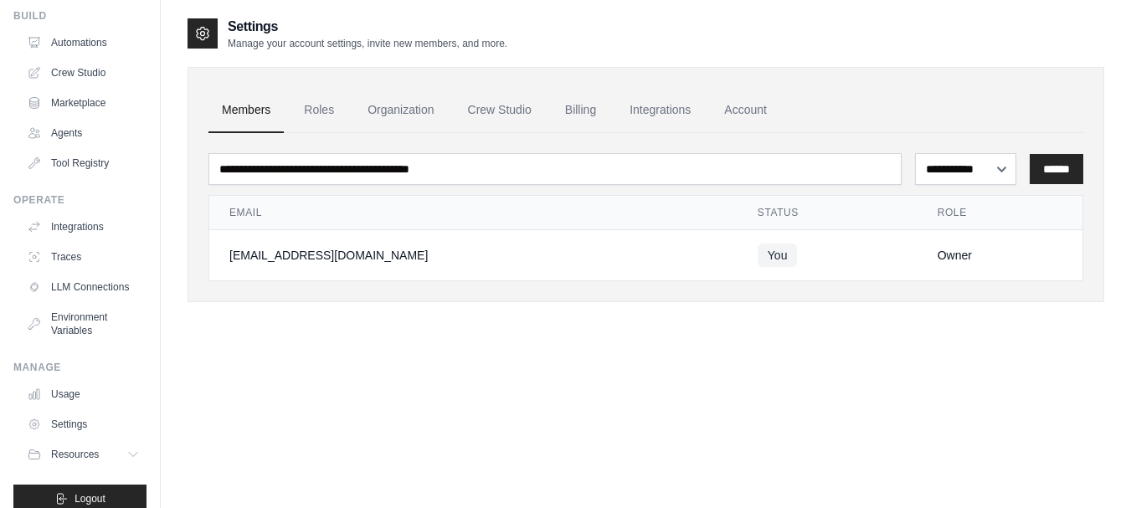
scroll to position [93, 0]
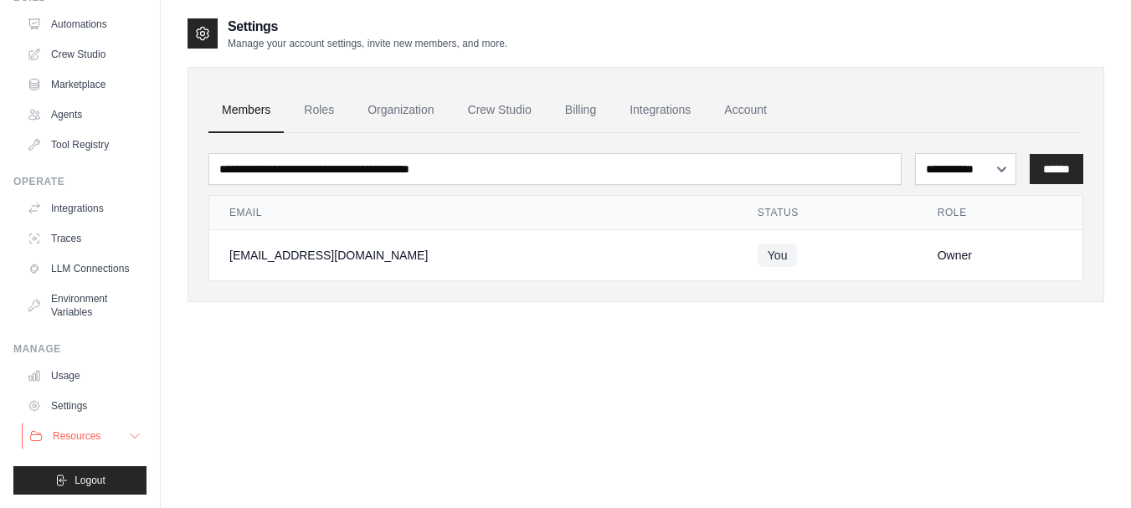
click at [68, 433] on span "Resources" at bounding box center [77, 436] width 48 height 13
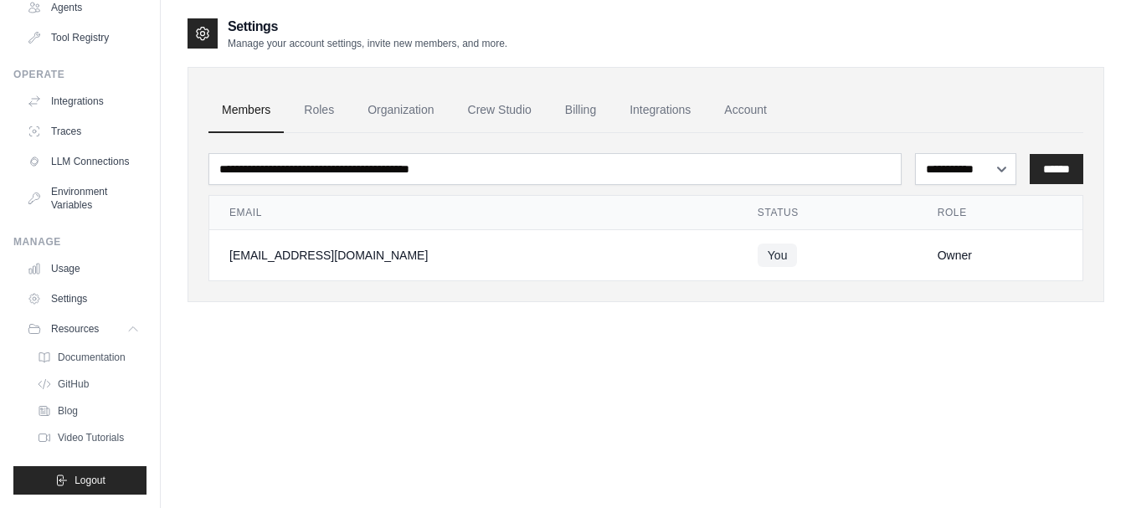
scroll to position [200, 0]
click at [64, 408] on span "Blog" at bounding box center [69, 411] width 20 height 13
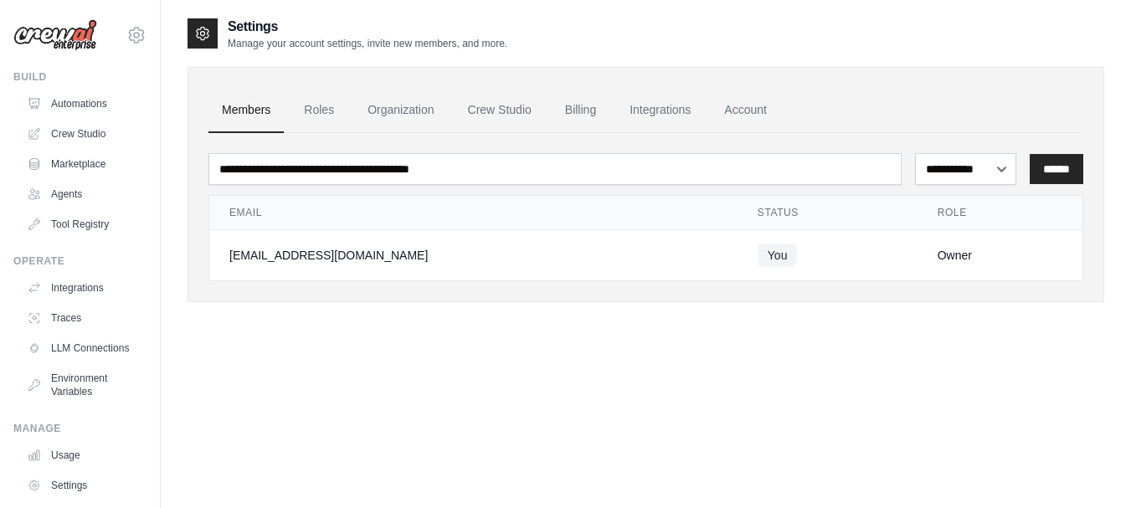
click at [301, 353] on div "**********" at bounding box center [646, 271] width 917 height 508
drag, startPoint x: 519, startPoint y: 508, endPoint x: 468, endPoint y: 434, distance: 89.7
click at [468, 434] on div "**********" at bounding box center [646, 271] width 917 height 508
